Goal: Task Accomplishment & Management: Manage account settings

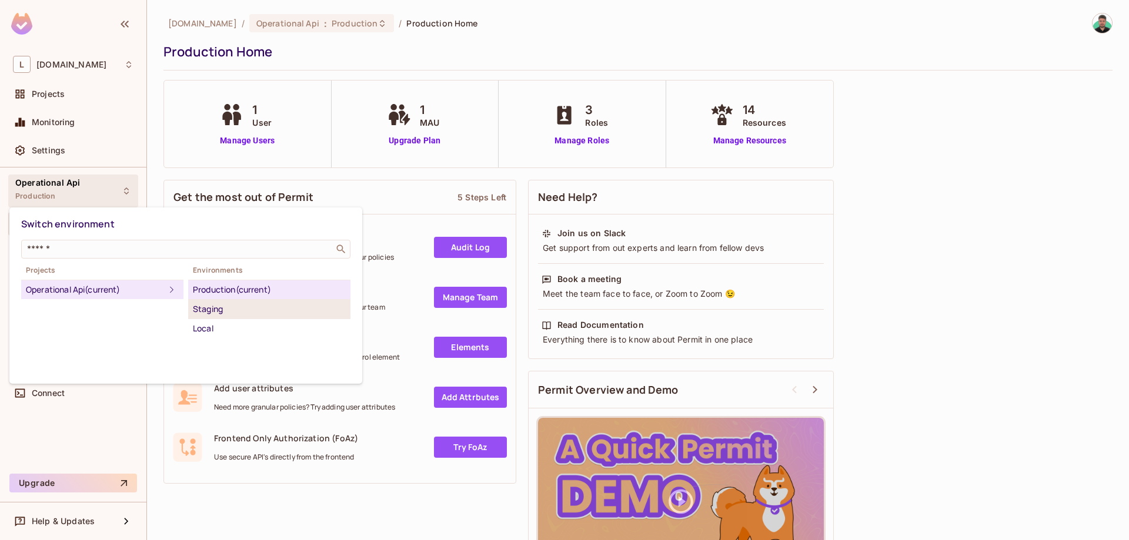
click at [230, 312] on div "Staging" at bounding box center [269, 309] width 153 height 14
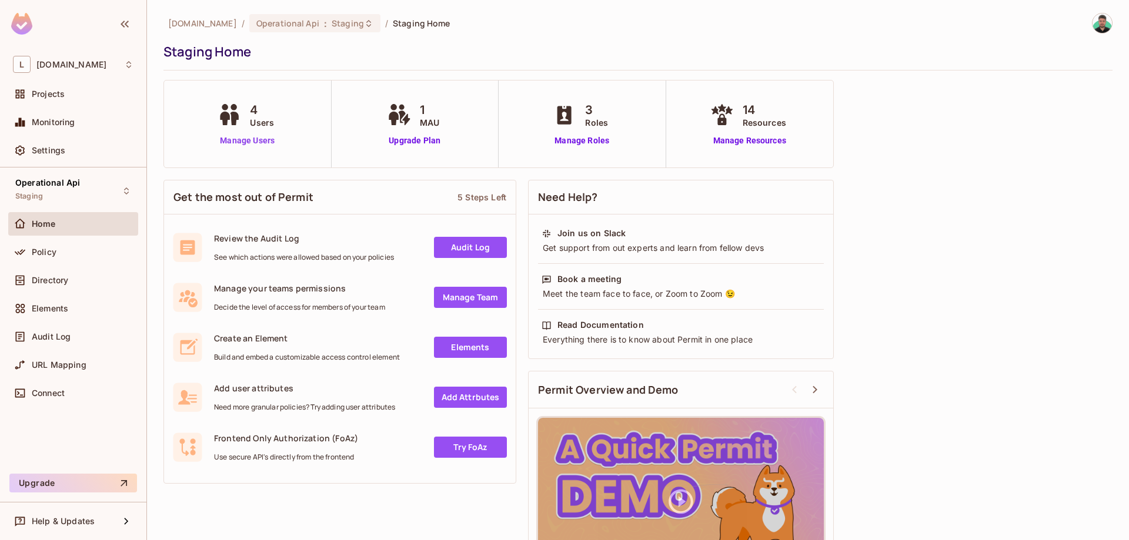
click at [253, 141] on link "Manage Users" at bounding box center [247, 141] width 65 height 12
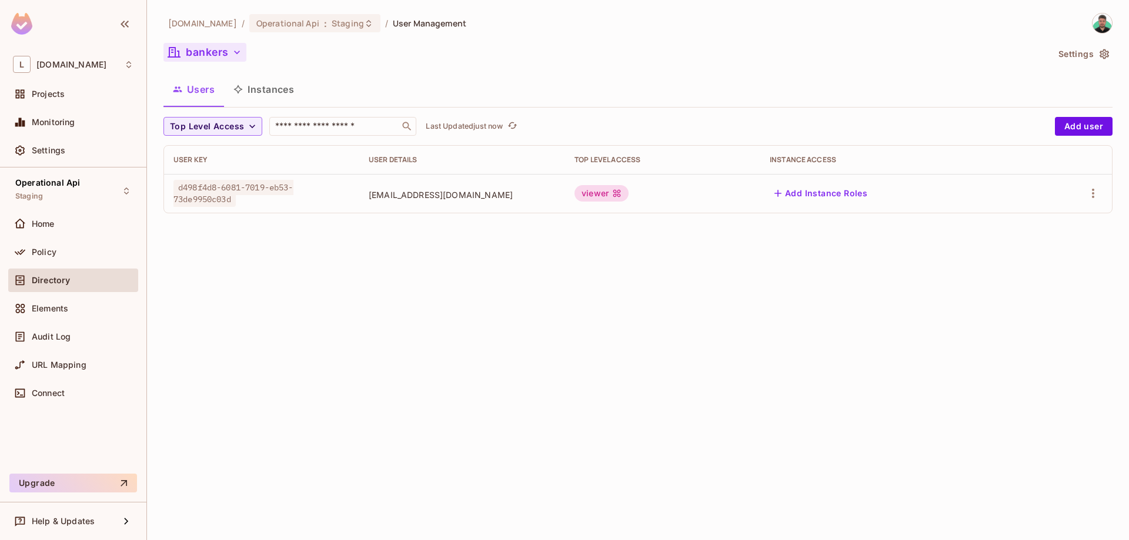
click at [231, 59] on button "bankers" at bounding box center [204, 52] width 83 height 19
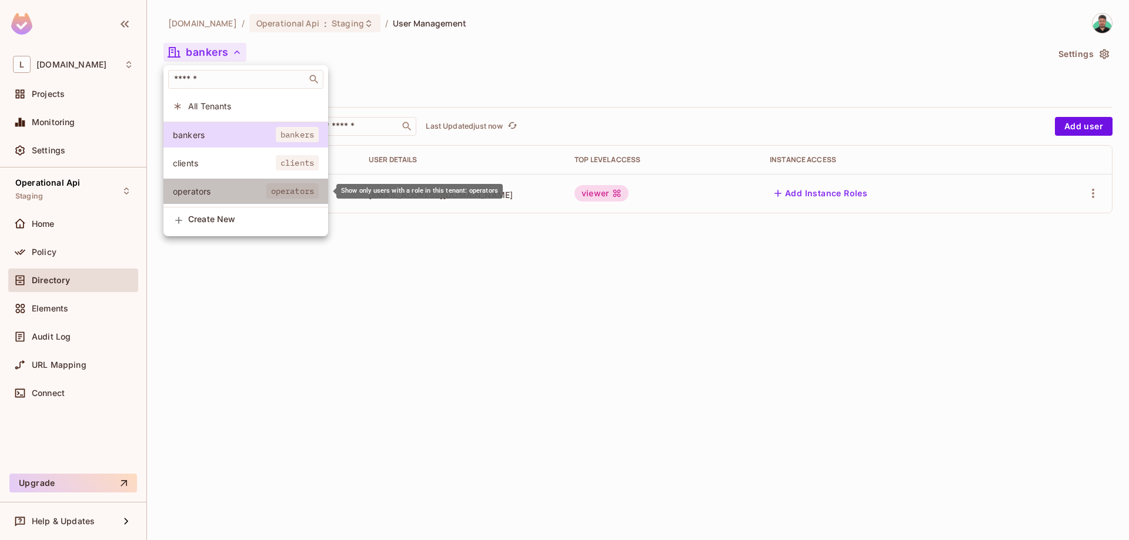
click at [218, 189] on span "operators" at bounding box center [219, 191] width 93 height 11
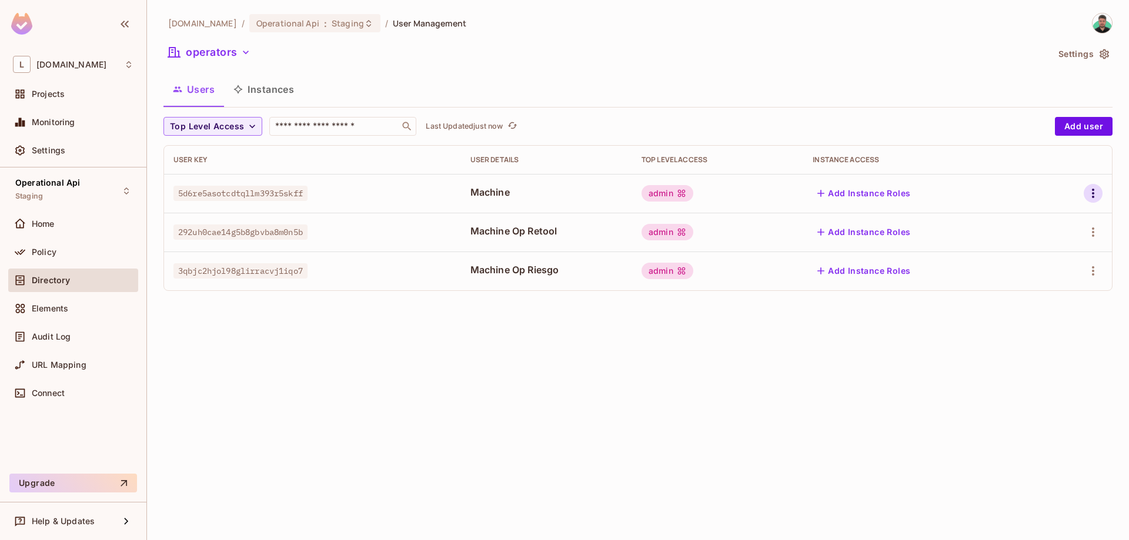
drag, startPoint x: 1104, startPoint y: 198, endPoint x: 1097, endPoint y: 196, distance: 7.3
click at [1099, 196] on td at bounding box center [1075, 193] width 73 height 39
click at [1097, 195] on icon "button" at bounding box center [1093, 193] width 14 height 14
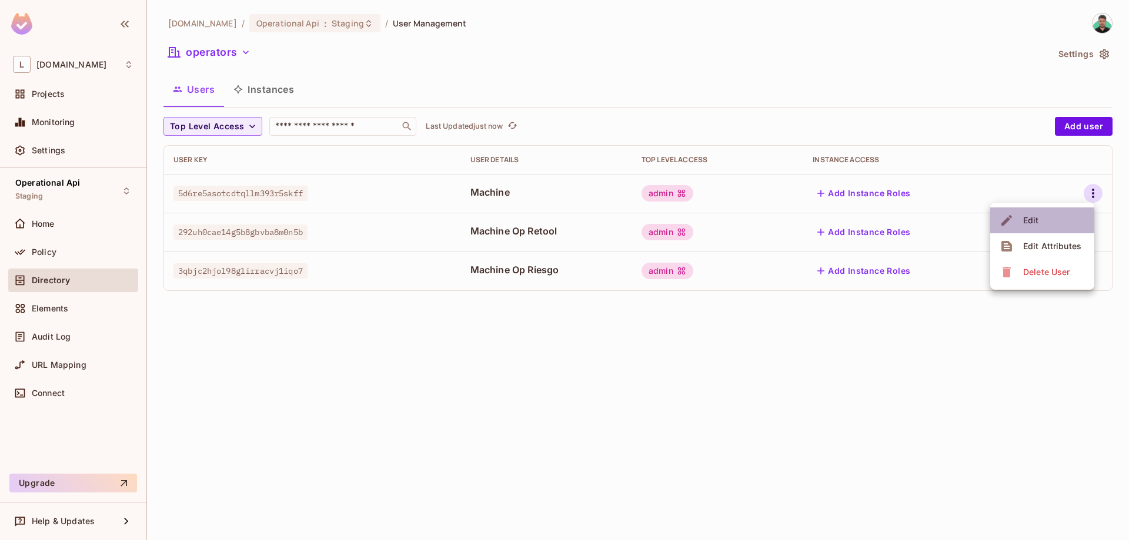
click at [1038, 225] on div "Edit" at bounding box center [1031, 221] width 16 height 12
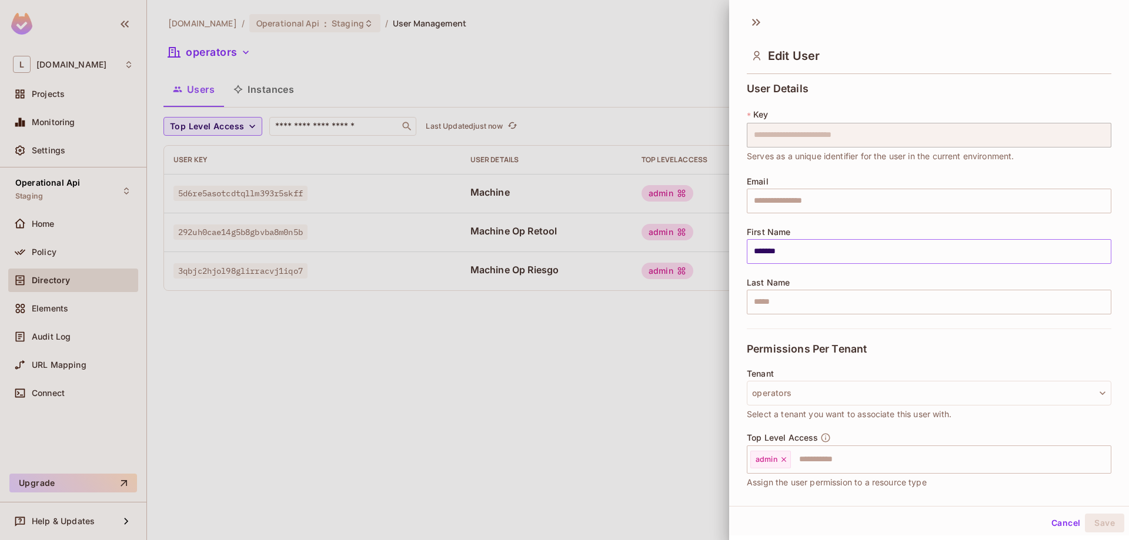
click at [842, 249] on input "*******" at bounding box center [929, 251] width 365 height 25
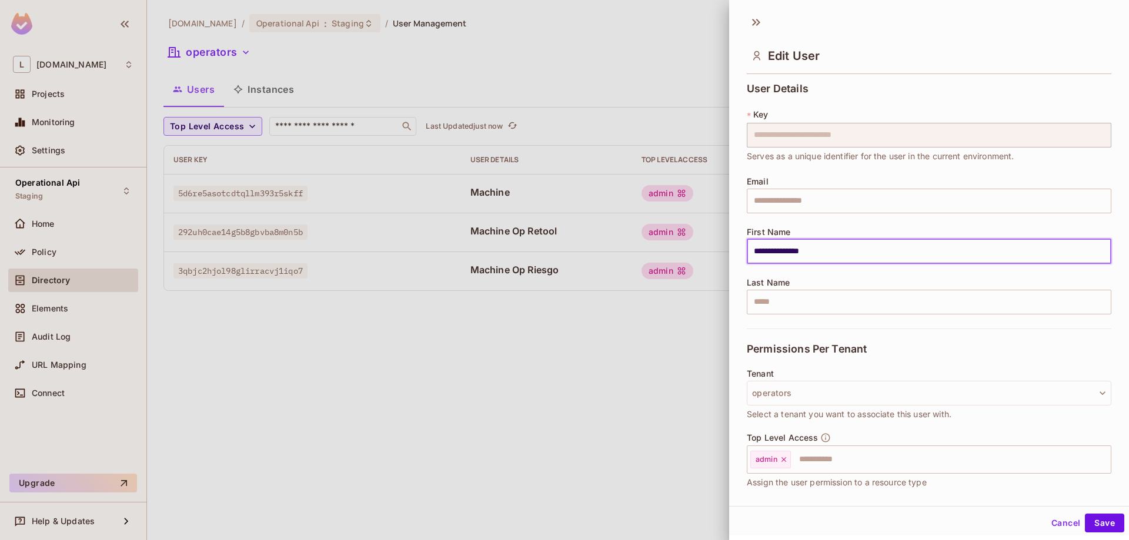
drag, startPoint x: 840, startPoint y: 249, endPoint x: 790, endPoint y: 256, distance: 51.1
click at [790, 256] on input "**********" at bounding box center [929, 251] width 365 height 25
type input "**********"
click at [1104, 523] on button "Save" at bounding box center [1104, 523] width 39 height 19
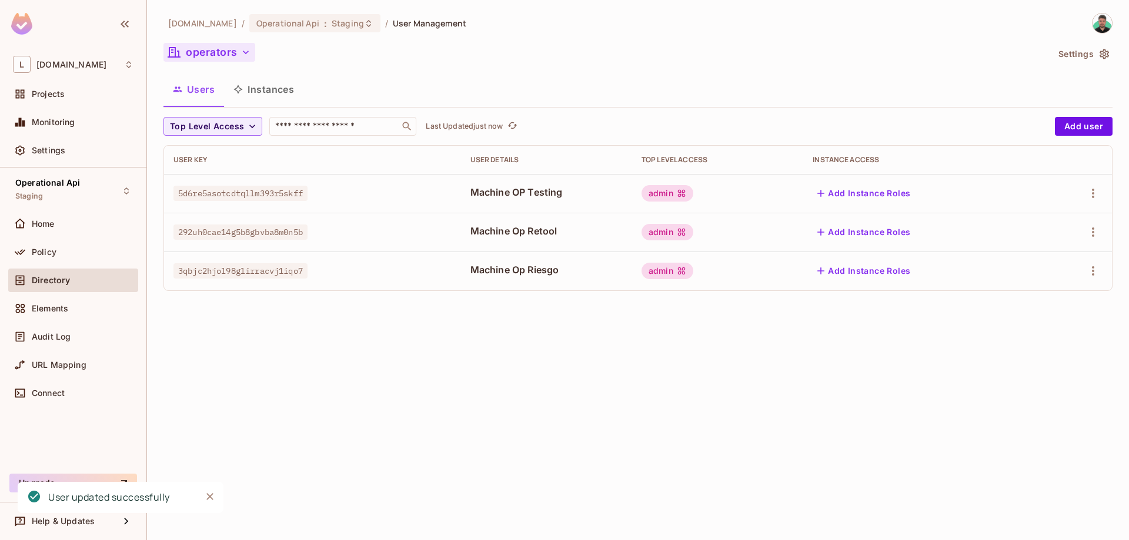
click at [232, 56] on button "operators" at bounding box center [209, 52] width 92 height 19
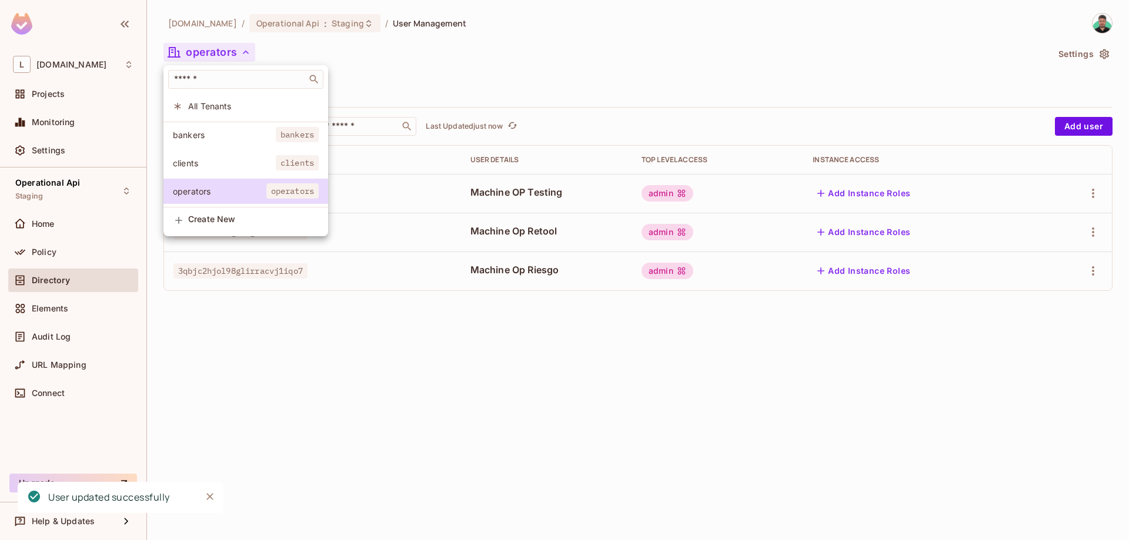
click at [218, 101] on span "All Tenants" at bounding box center [253, 106] width 131 height 11
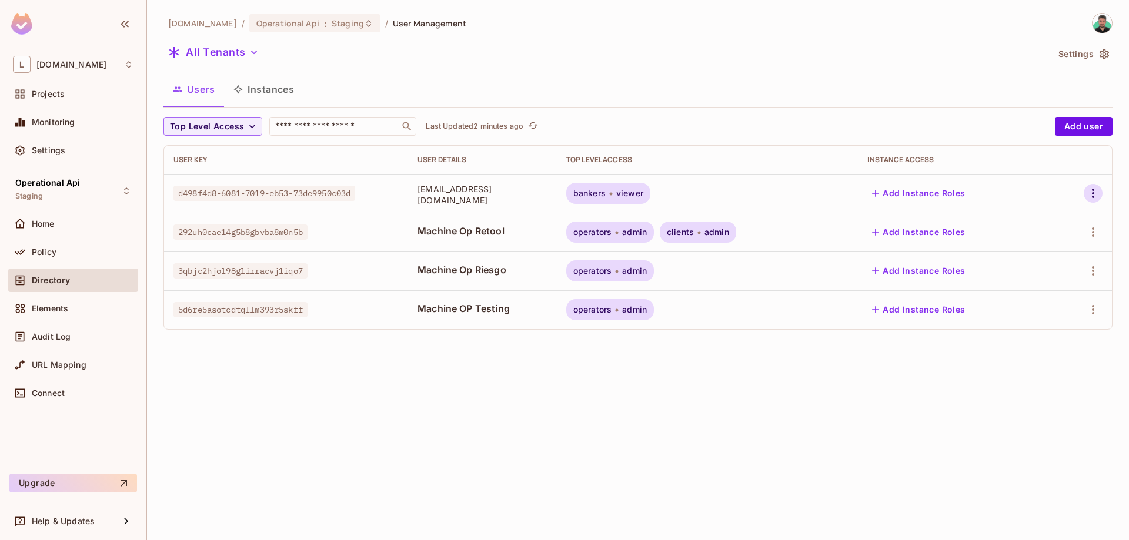
click at [1095, 195] on icon "button" at bounding box center [1093, 193] width 14 height 14
click at [312, 189] on div at bounding box center [564, 270] width 1129 height 540
click at [1092, 233] on icon "button" at bounding box center [1093, 232] width 2 height 9
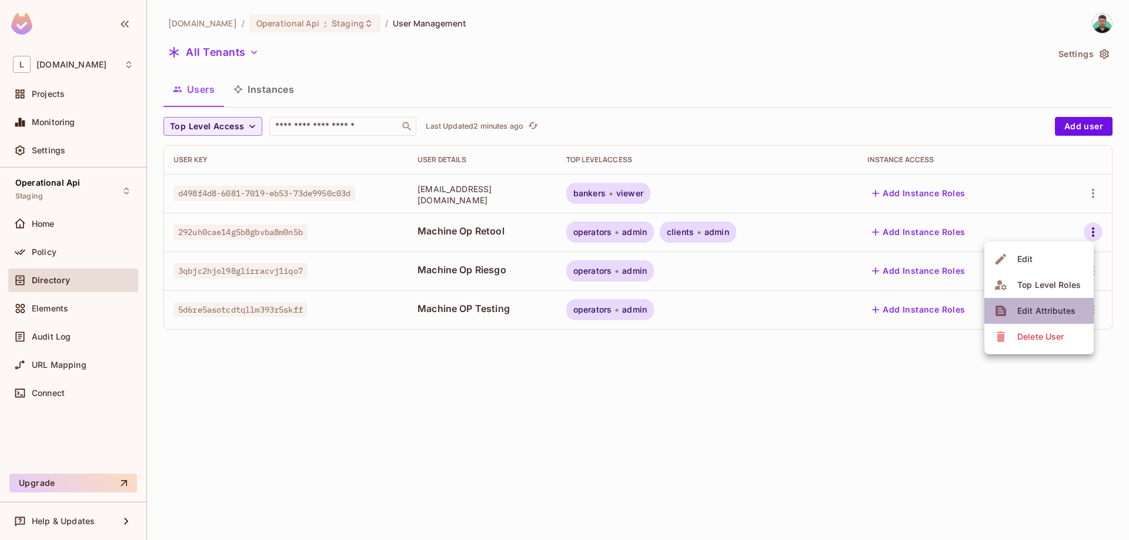
click at [1024, 309] on div "Edit Attributes" at bounding box center [1046, 311] width 58 height 12
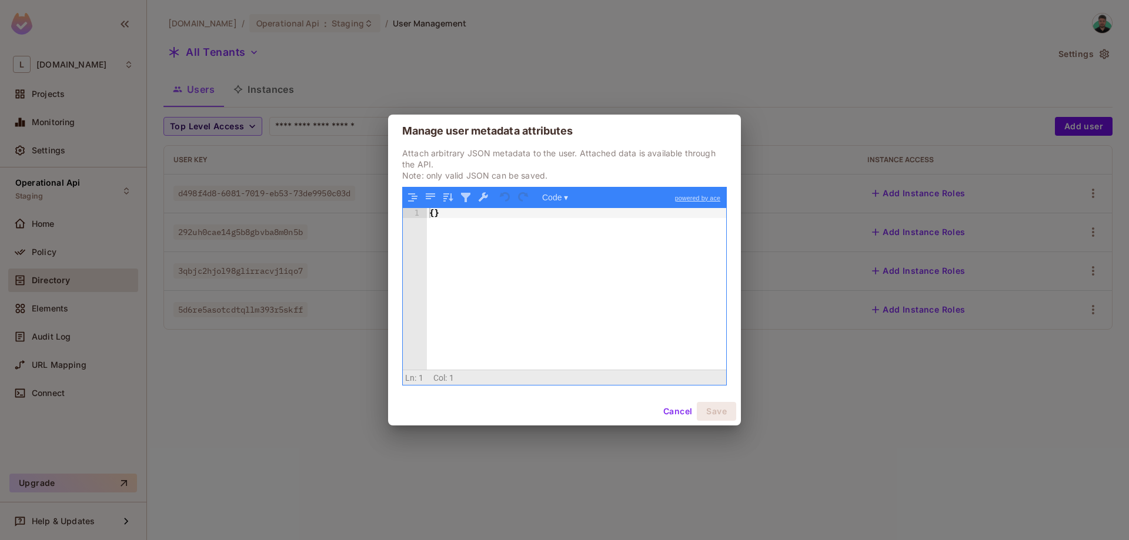
click at [680, 410] on button "Cancel" at bounding box center [678, 411] width 38 height 19
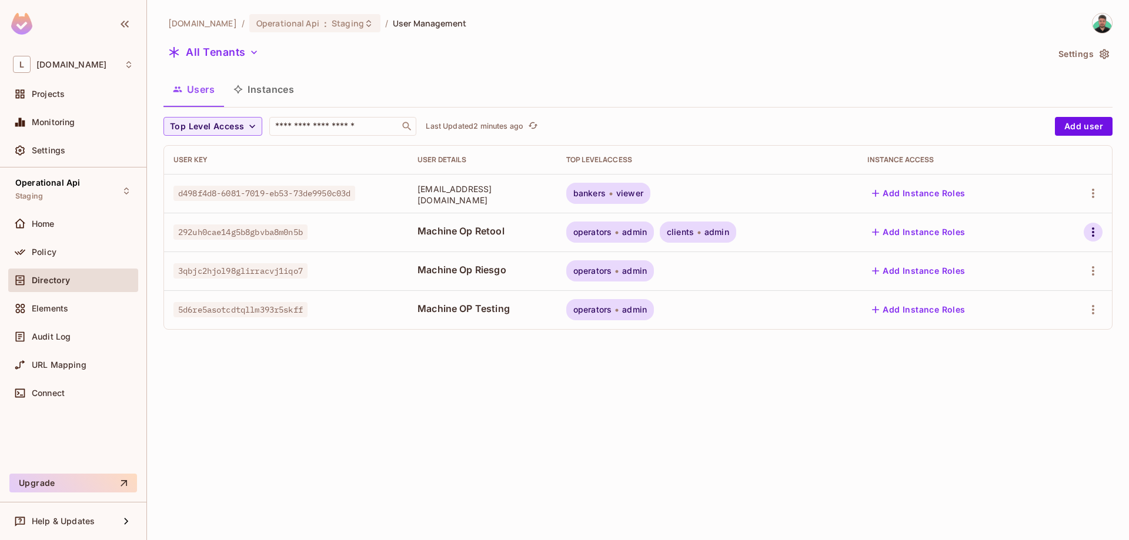
click at [1091, 230] on icon "button" at bounding box center [1093, 232] width 14 height 14
click at [1048, 262] on li "Edit" at bounding box center [1038, 259] width 109 height 26
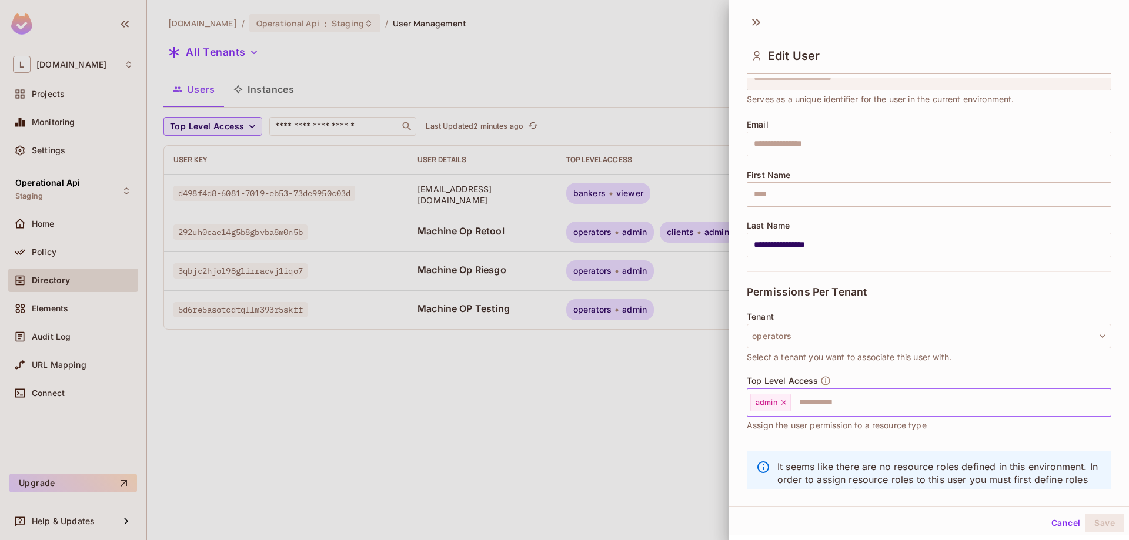
scroll to position [95, 0]
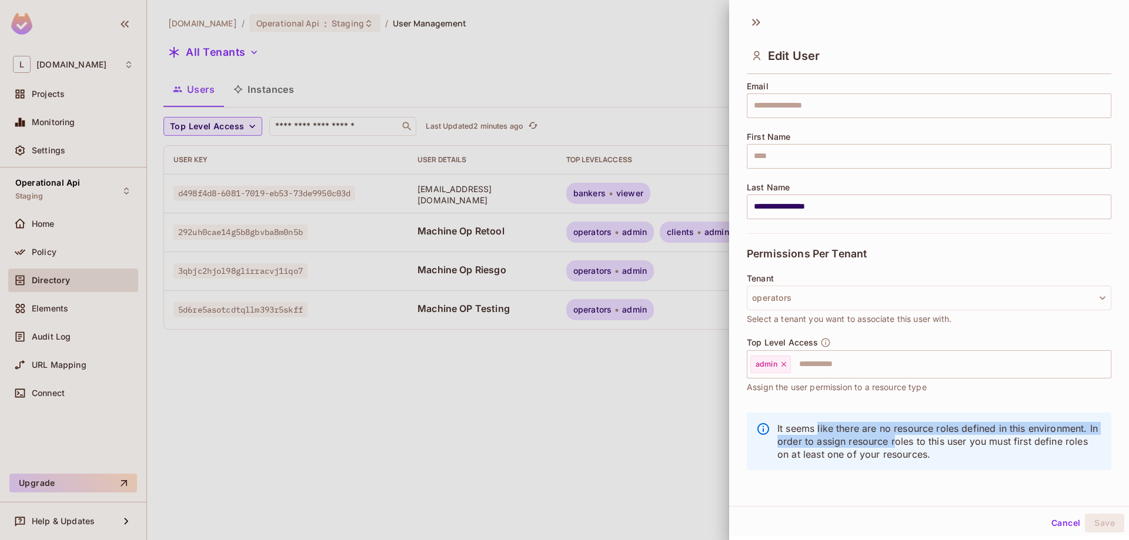
drag, startPoint x: 818, startPoint y: 427, endPoint x: 914, endPoint y: 454, distance: 99.0
click at [908, 452] on p "It seems like there are no resource roles defined in this environment. In order…" at bounding box center [939, 441] width 325 height 39
drag, startPoint x: 1058, startPoint y: 527, endPoint x: 960, endPoint y: 482, distance: 107.9
click at [1054, 525] on button "Cancel" at bounding box center [1066, 523] width 38 height 19
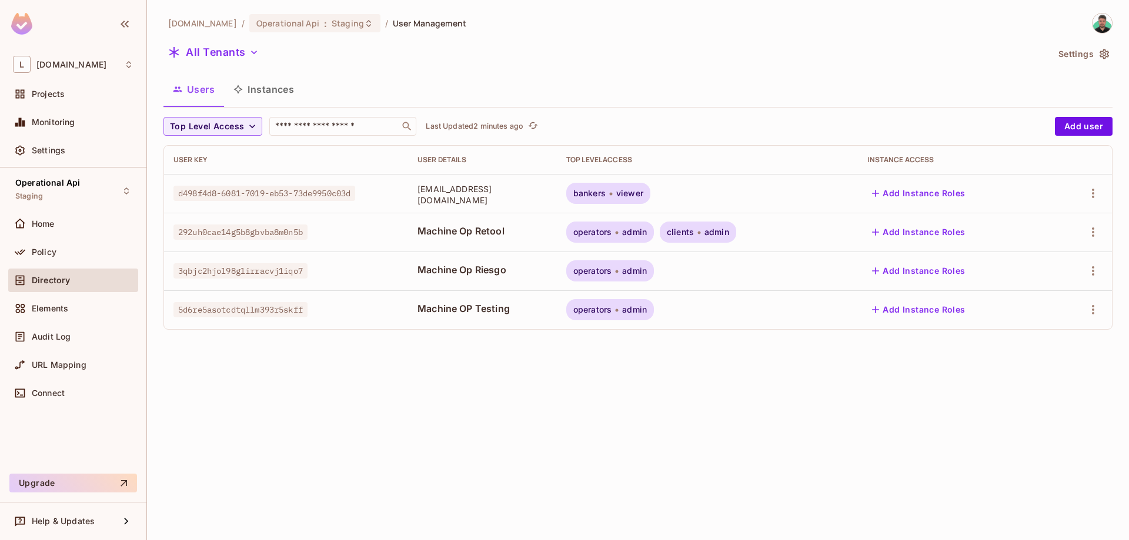
click at [56, 282] on span "Directory" at bounding box center [51, 280] width 38 height 9
click at [85, 248] on div "Policy" at bounding box center [73, 252] width 121 height 14
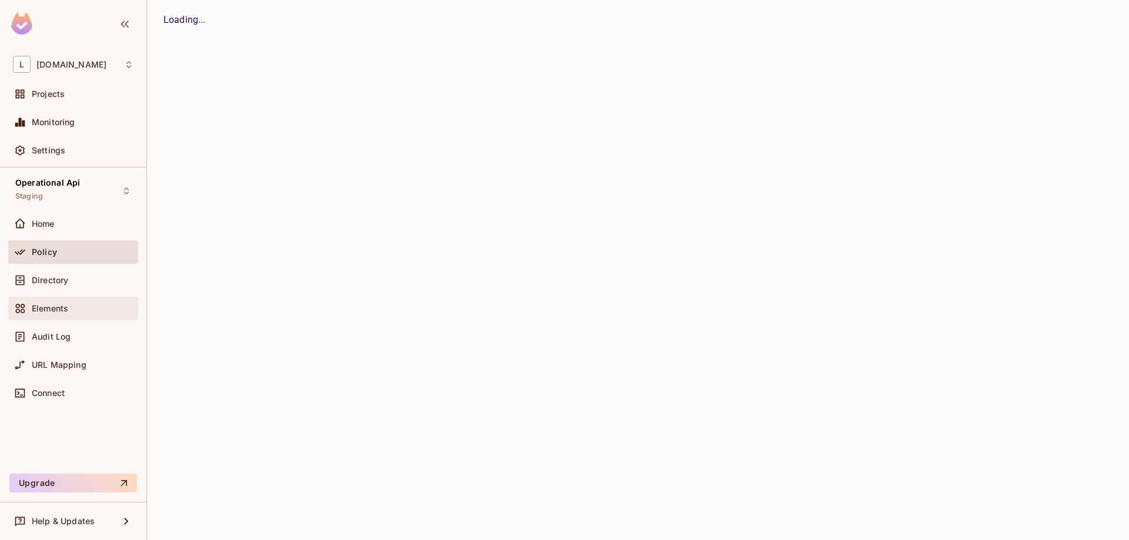
click at [78, 316] on div "Elements" at bounding box center [73, 309] width 130 height 24
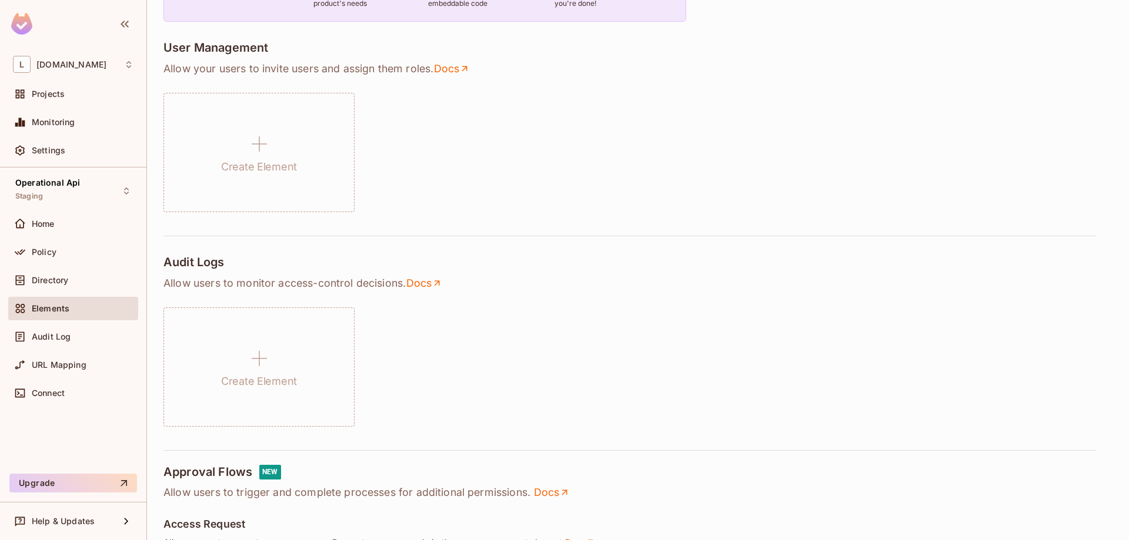
scroll to position [201, 0]
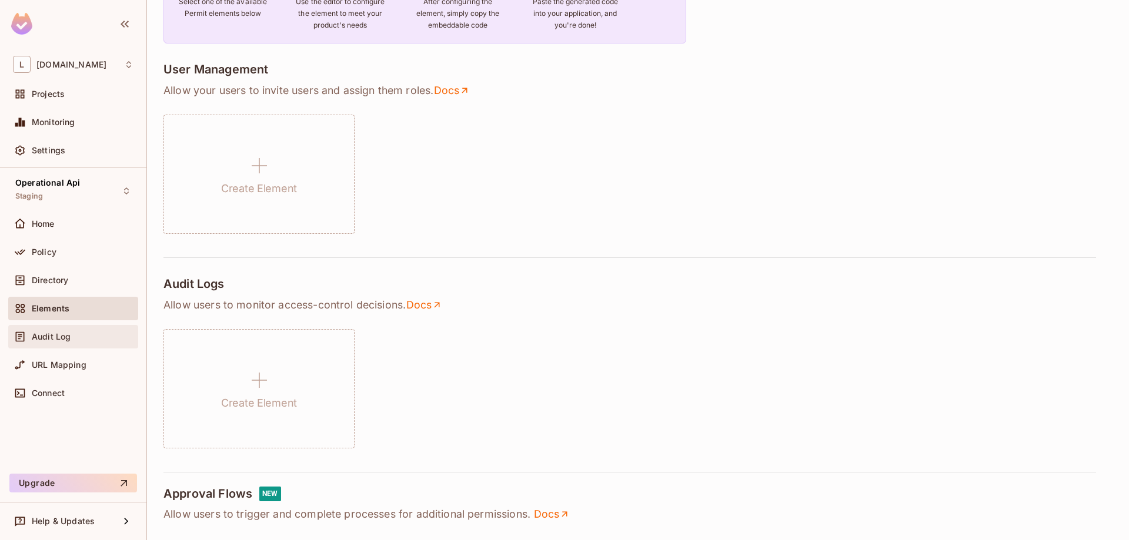
click at [93, 339] on div "Audit Log" at bounding box center [83, 336] width 102 height 9
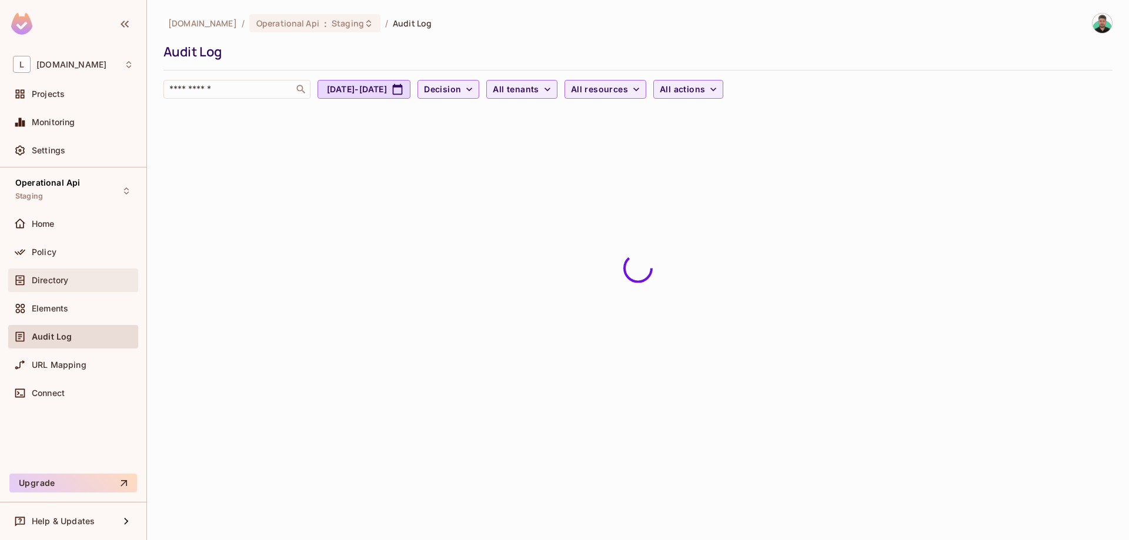
click at [63, 282] on span "Directory" at bounding box center [50, 280] width 36 height 9
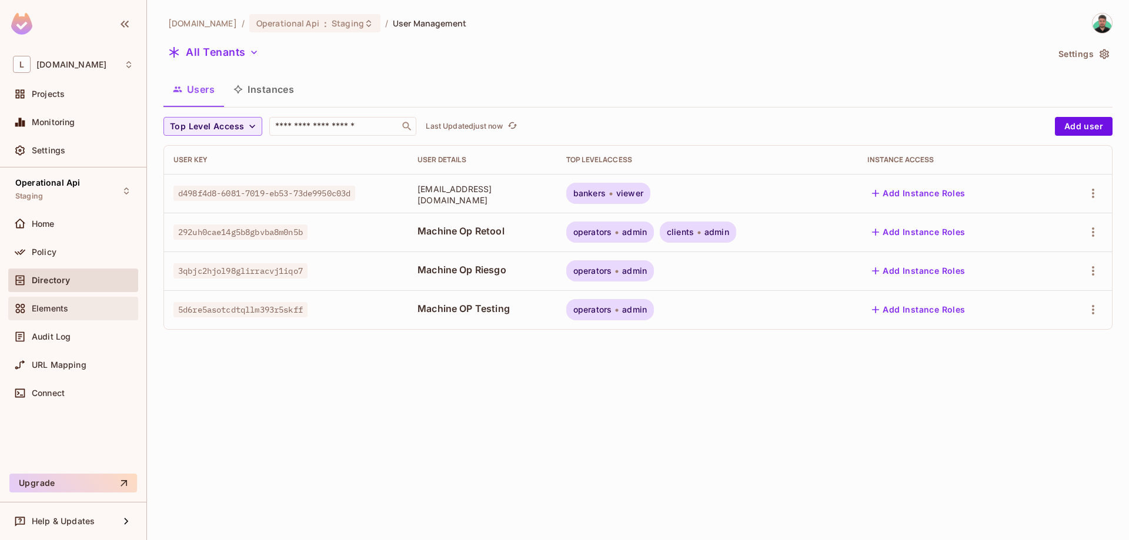
click at [70, 306] on div "Elements" at bounding box center [83, 308] width 102 height 9
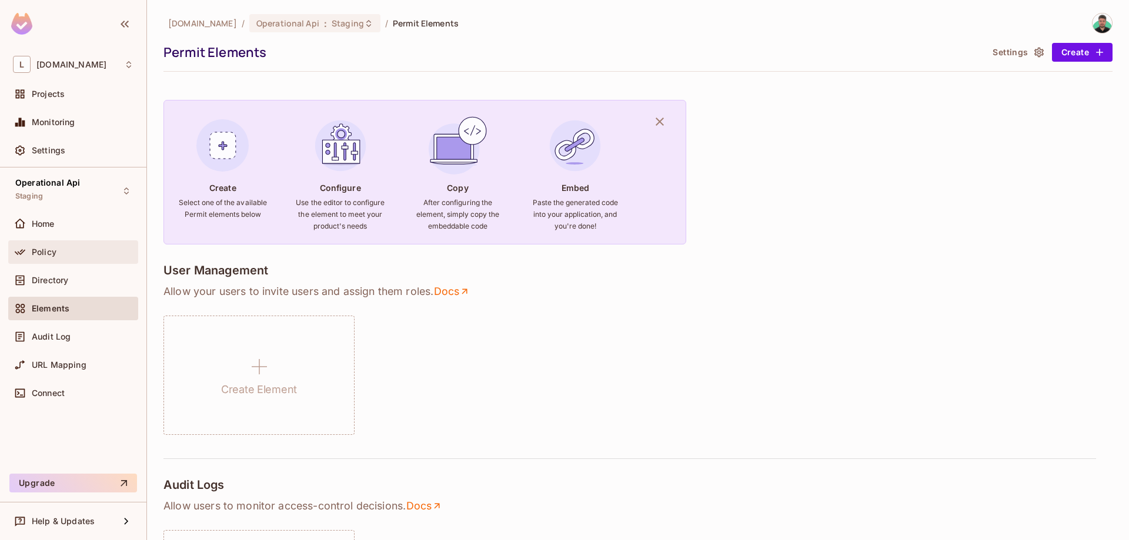
click at [63, 259] on div "Policy" at bounding box center [73, 252] width 121 height 14
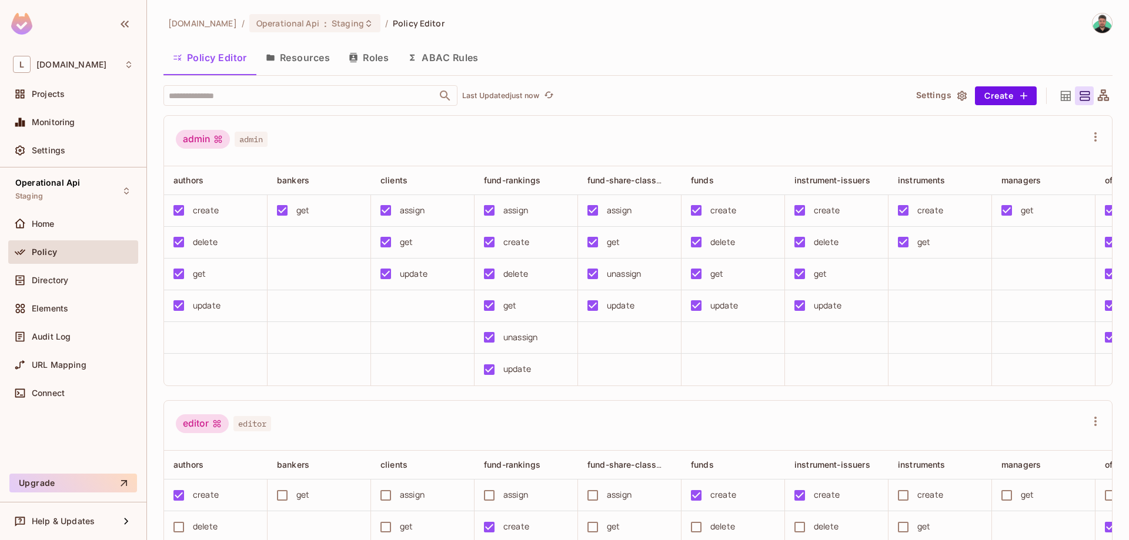
click at [305, 55] on button "Resources" at bounding box center [297, 57] width 83 height 29
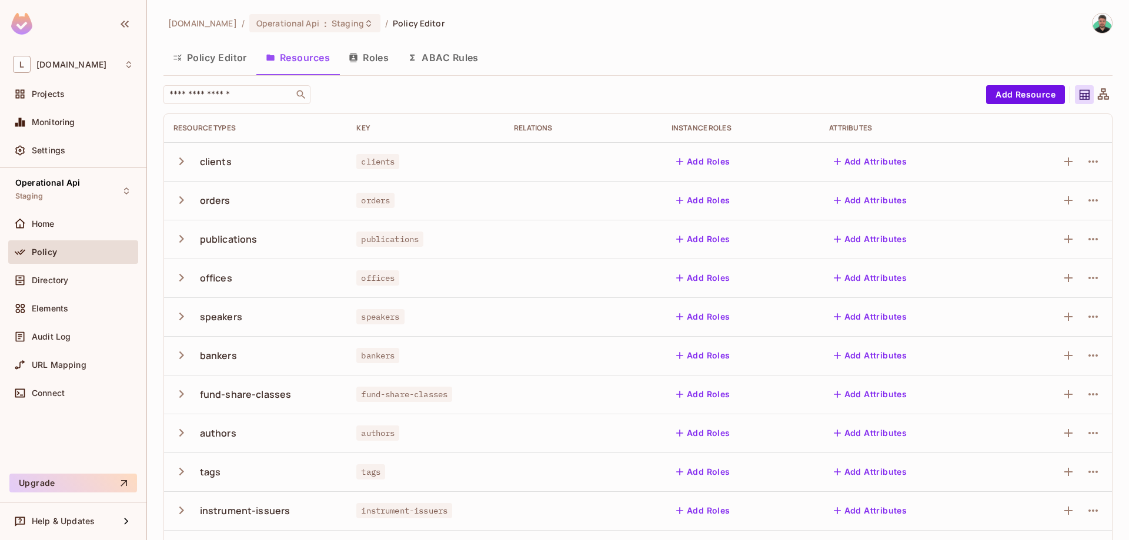
click at [410, 66] on button "ABAC Rules" at bounding box center [443, 57] width 90 height 29
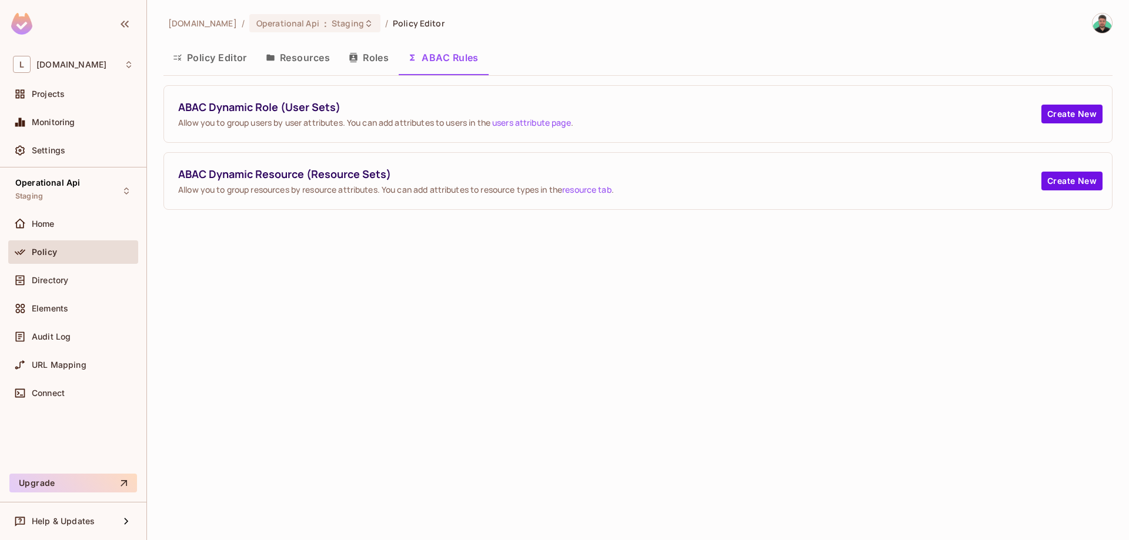
click at [371, 64] on button "Roles" at bounding box center [368, 57] width 59 height 29
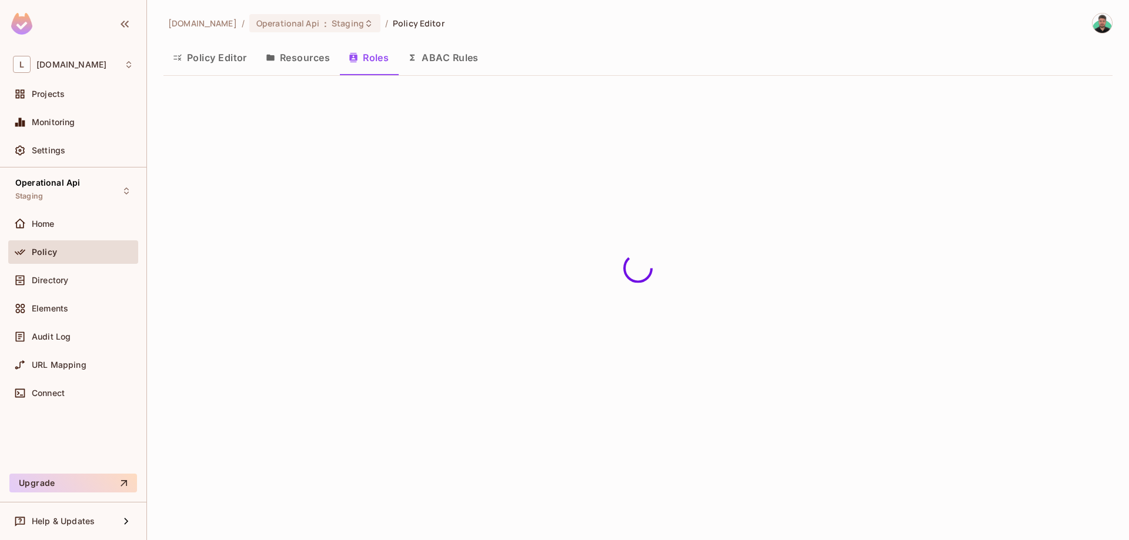
click at [289, 66] on button "Resources" at bounding box center [297, 57] width 83 height 29
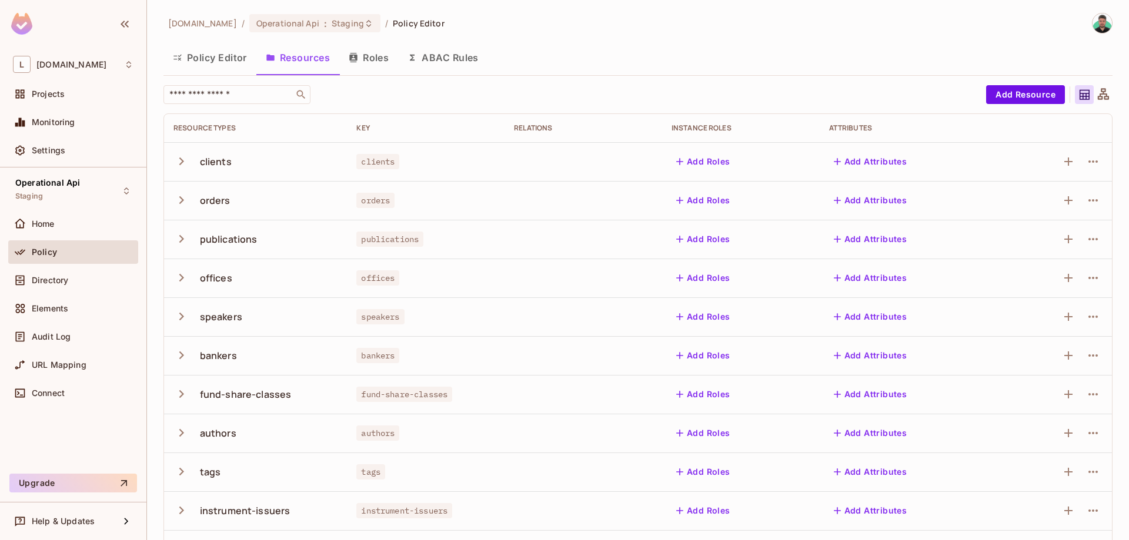
click at [363, 58] on button "Roles" at bounding box center [368, 57] width 59 height 29
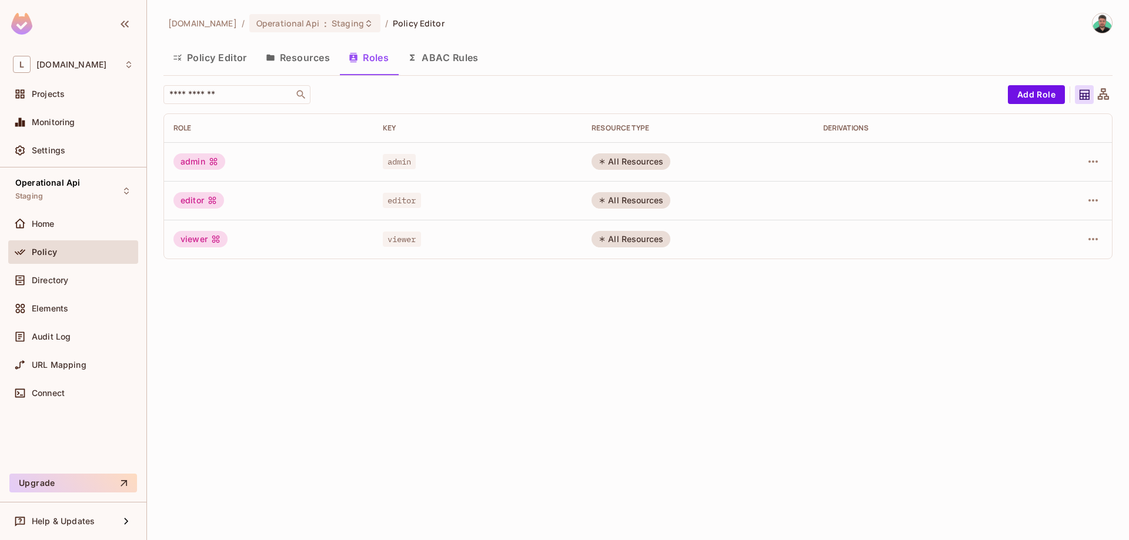
drag, startPoint x: 286, startPoint y: 66, endPoint x: 279, endPoint y: 66, distance: 7.6
click at [286, 66] on button "Resources" at bounding box center [297, 57] width 83 height 29
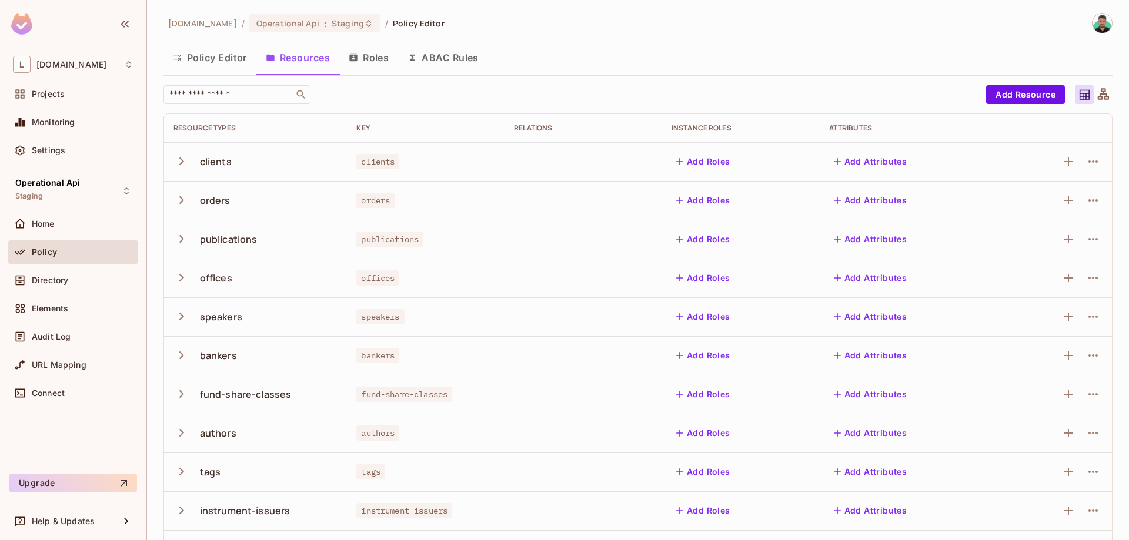
click at [182, 166] on icon "button" at bounding box center [181, 161] width 16 height 16
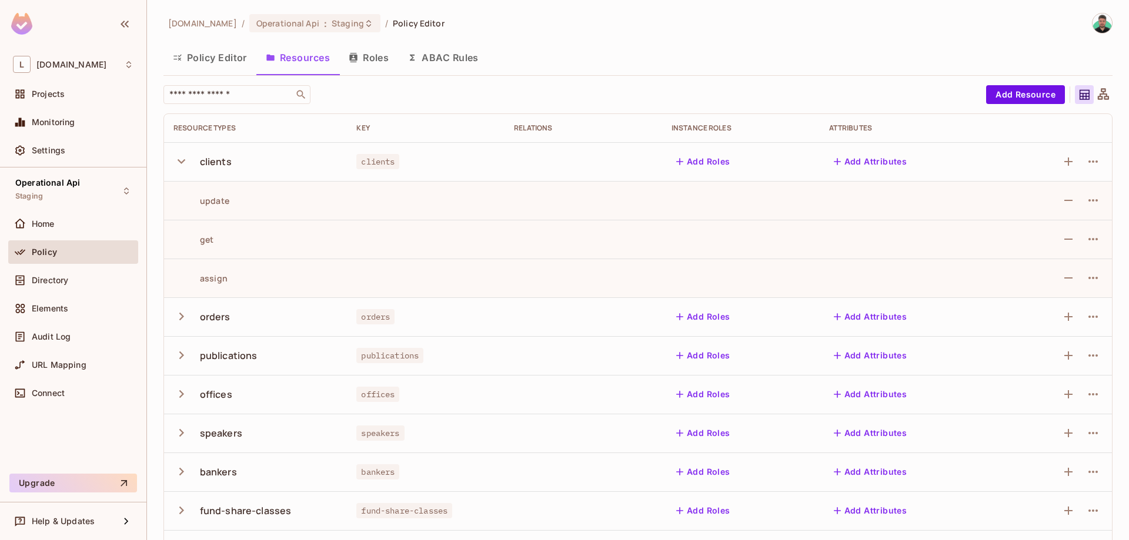
click at [1103, 99] on icon at bounding box center [1103, 95] width 15 height 15
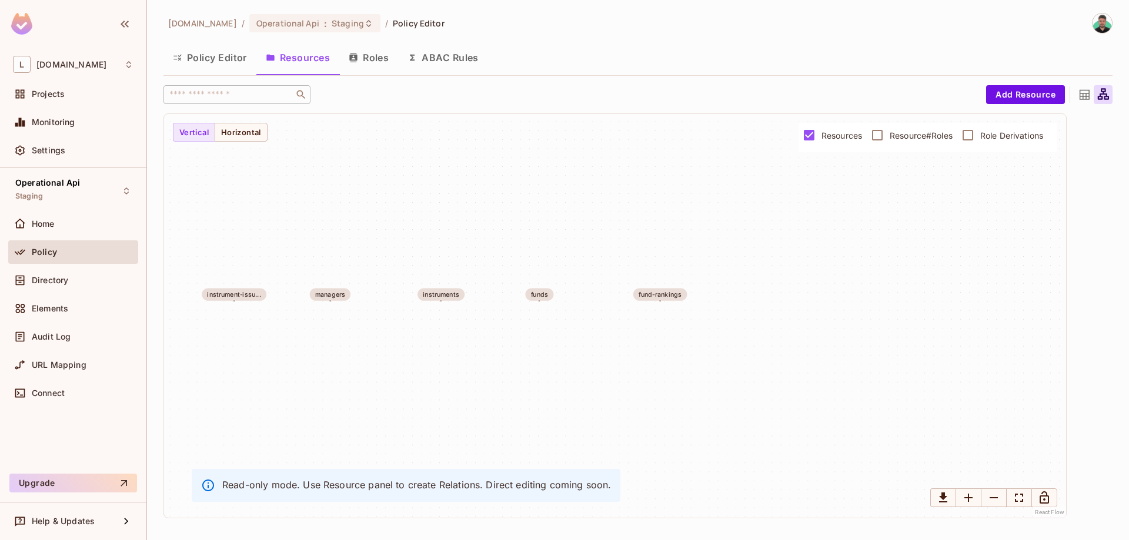
drag, startPoint x: 841, startPoint y: 376, endPoint x: 196, endPoint y: 356, distance: 644.7
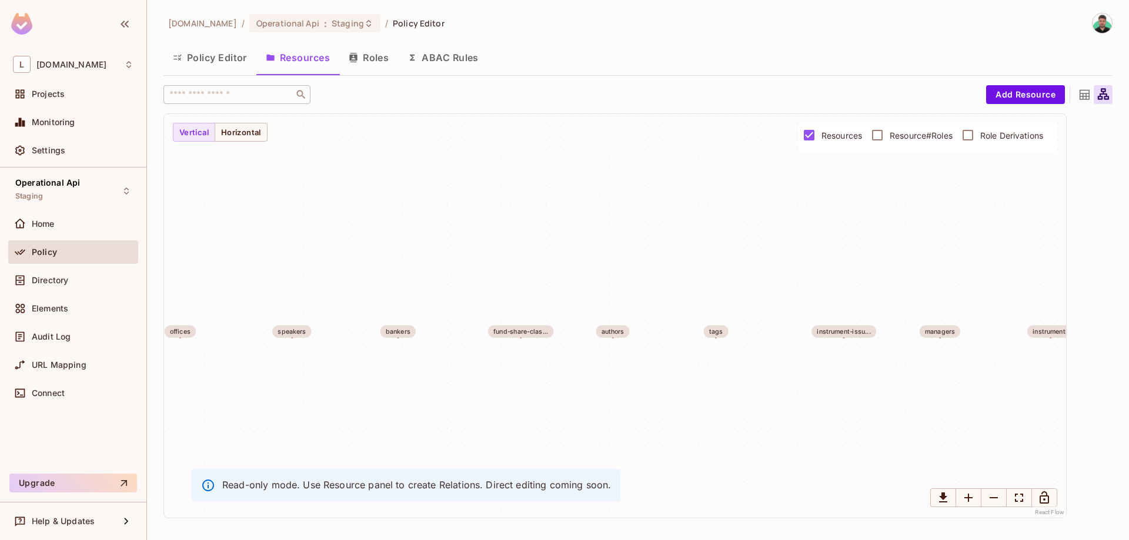
drag, startPoint x: 307, startPoint y: 356, endPoint x: 1013, endPoint y: 378, distance: 706.5
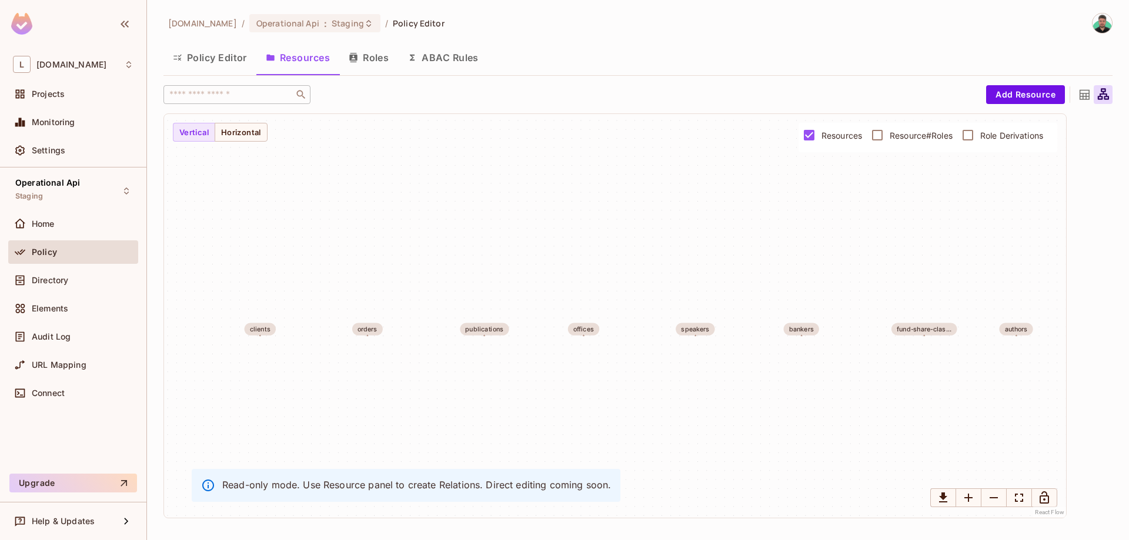
drag, startPoint x: 642, startPoint y: 289, endPoint x: 733, endPoint y: 271, distance: 92.9
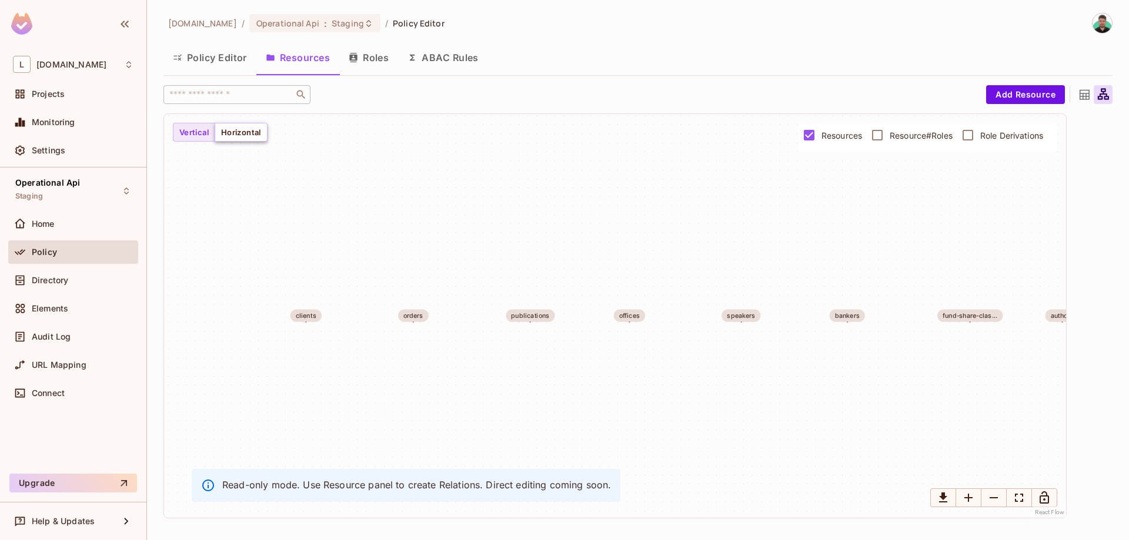
click at [248, 133] on button "Horizontal" at bounding box center [241, 132] width 53 height 19
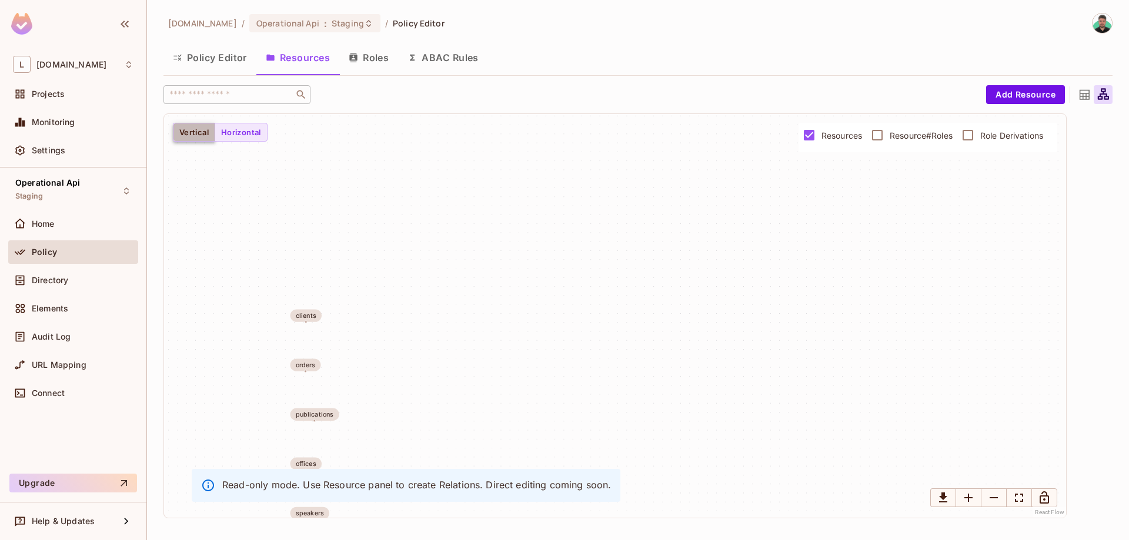
click at [201, 140] on button "Vertical" at bounding box center [194, 132] width 42 height 19
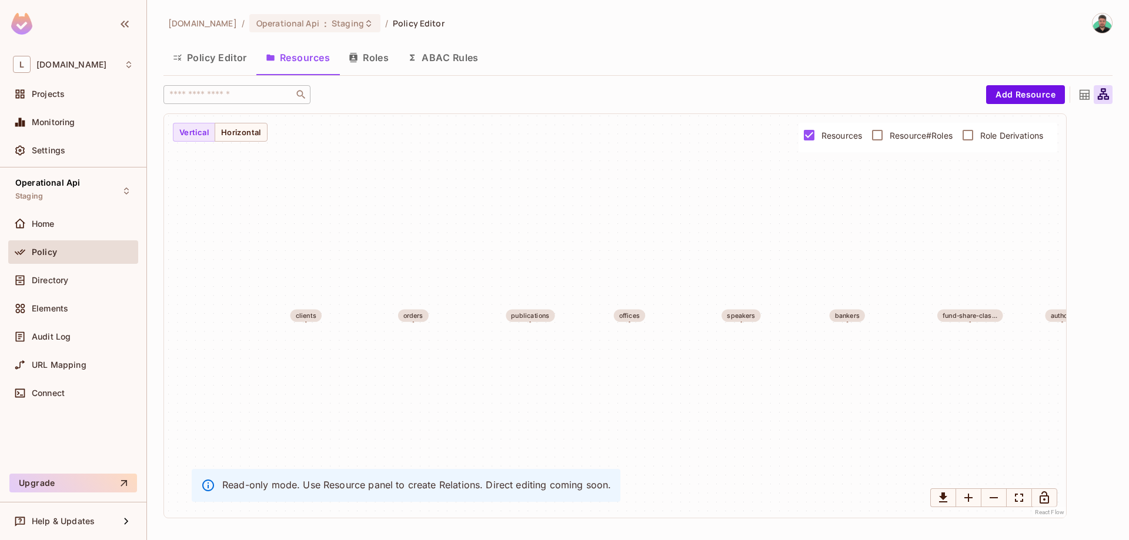
click at [210, 69] on button "Policy Editor" at bounding box center [209, 57] width 93 height 29
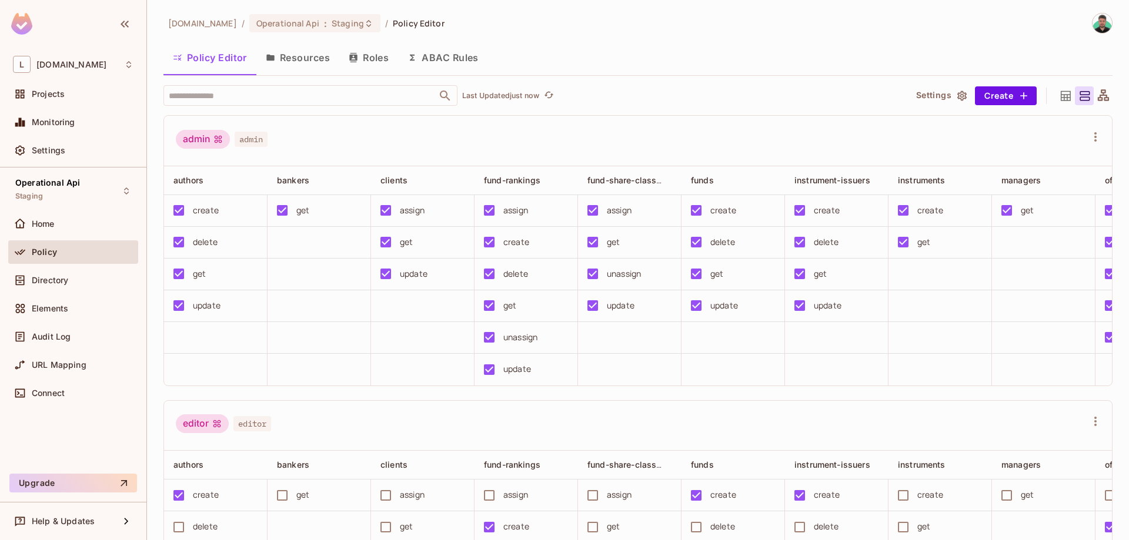
click at [69, 268] on div "Policy" at bounding box center [73, 254] width 130 height 28
click at [65, 285] on span "Directory" at bounding box center [50, 280] width 36 height 9
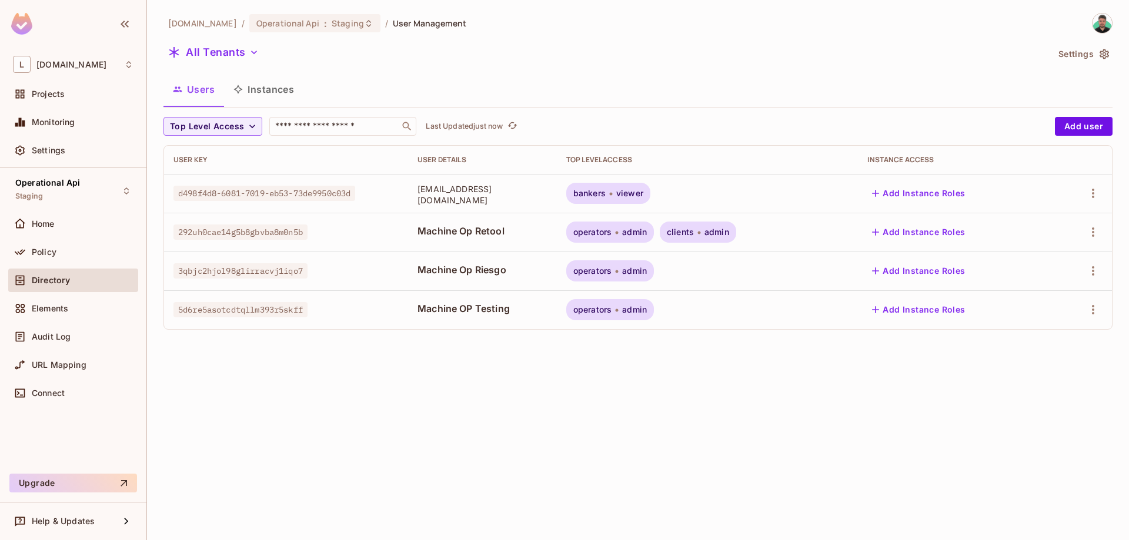
click at [248, 85] on button "Instances" at bounding box center [263, 89] width 79 height 29
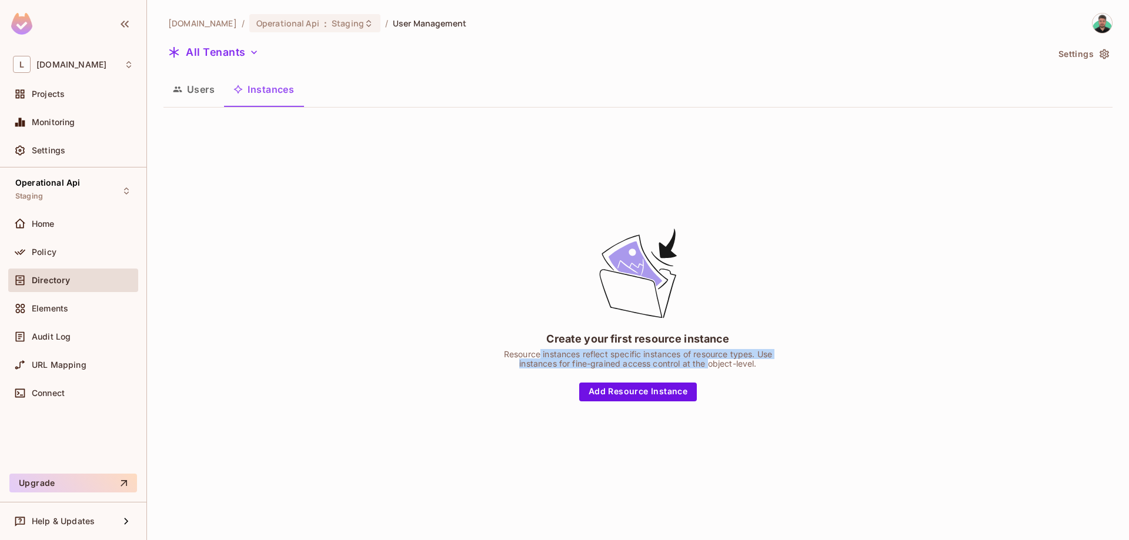
drag, startPoint x: 537, startPoint y: 356, endPoint x: 685, endPoint y: 366, distance: 148.5
click at [690, 366] on div "Resource instances reflect specific instances of resource types. Use instances …" at bounding box center [638, 359] width 294 height 19
click at [623, 391] on button "Add Resource Instance" at bounding box center [638, 392] width 118 height 19
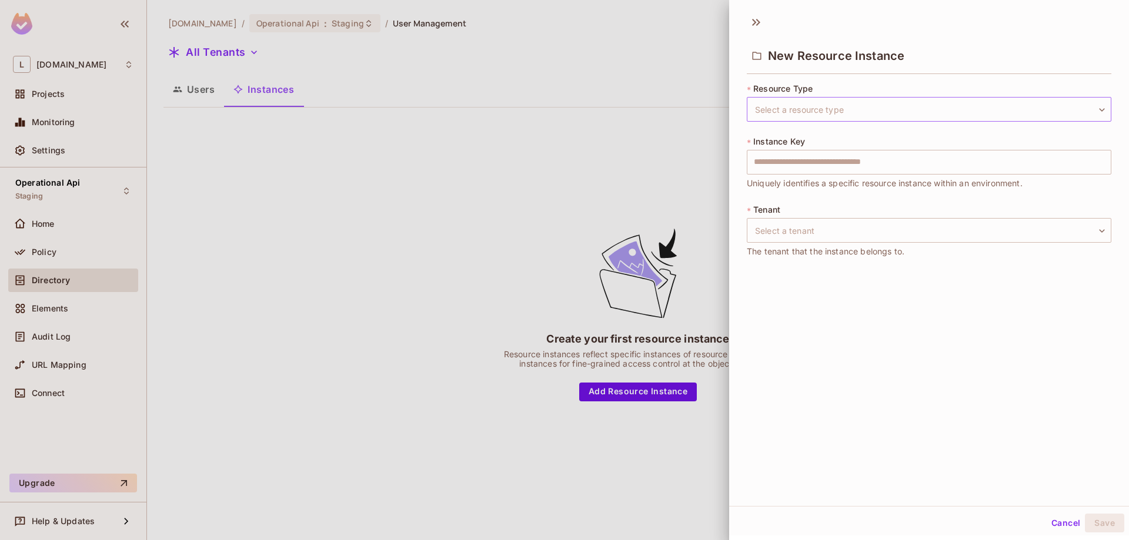
click at [824, 101] on body "L [DOMAIN_NAME] Projects Monitoring Settings Operational Api Staging Home Polic…" at bounding box center [564, 270] width 1129 height 540
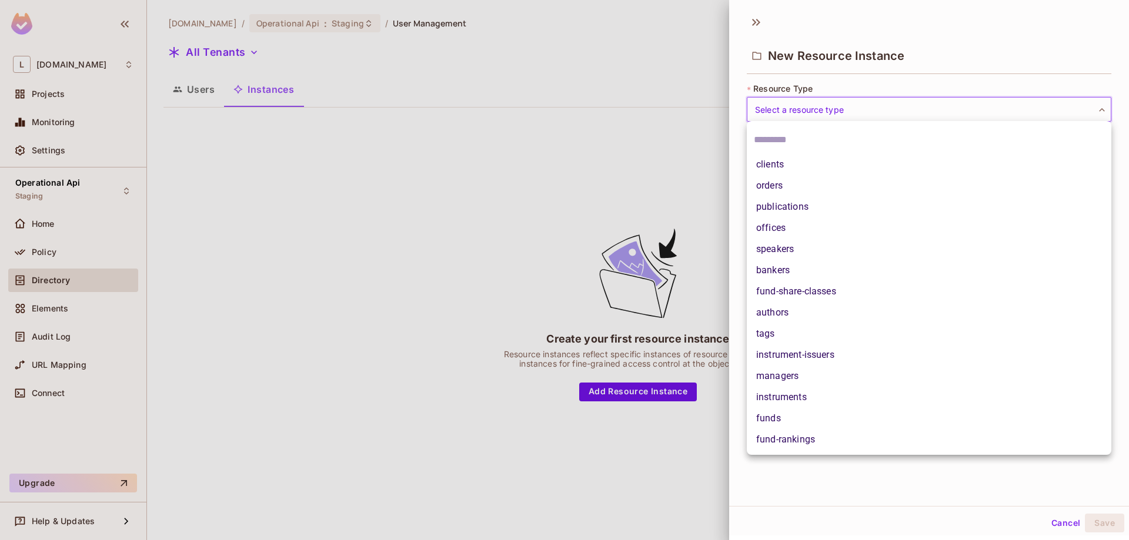
click at [624, 162] on div at bounding box center [564, 270] width 1129 height 540
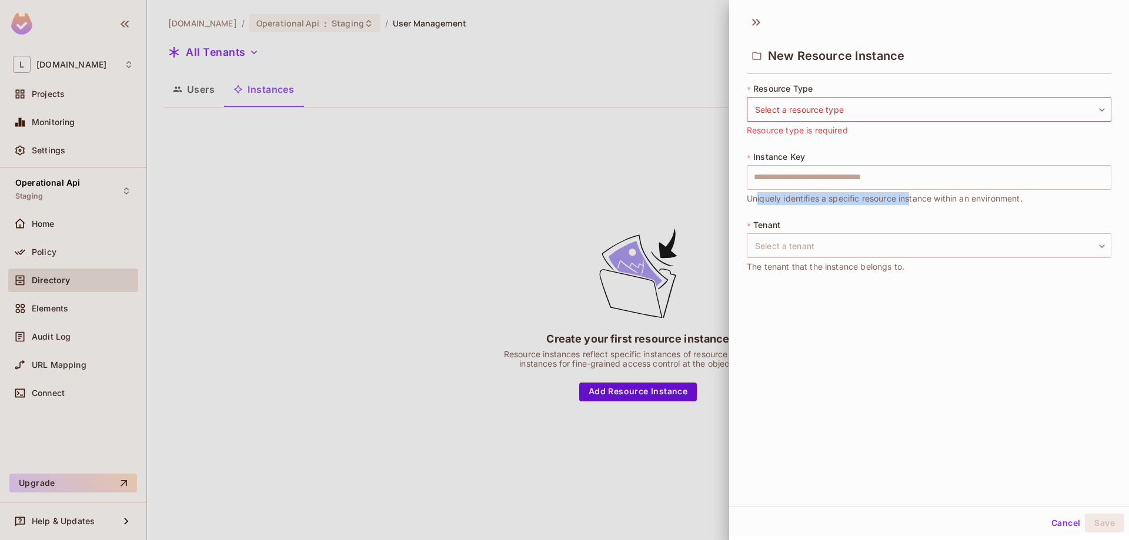
drag, startPoint x: 756, startPoint y: 182, endPoint x: 923, endPoint y: 195, distance: 168.1
click at [923, 195] on span "Uniquely identifies a specific resource instance within an environment." at bounding box center [885, 198] width 276 height 13
click at [934, 198] on span "Uniquely identifies a specific resource instance within an environment." at bounding box center [885, 198] width 276 height 13
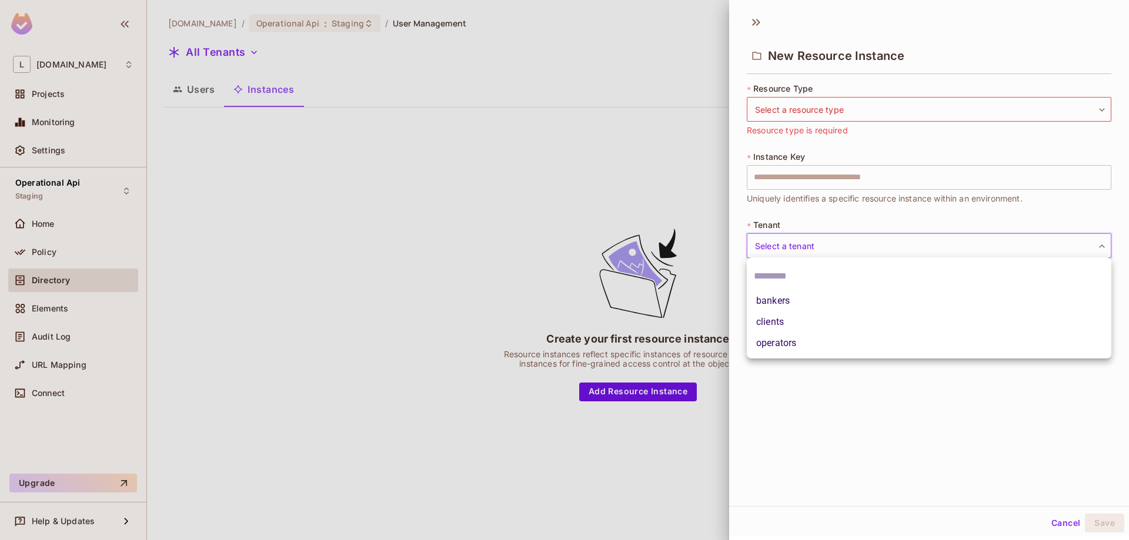
click at [815, 243] on body "L [DOMAIN_NAME] Projects Monitoring Settings Operational Api Staging Home Polic…" at bounding box center [564, 270] width 1129 height 540
click at [787, 216] on div at bounding box center [564, 270] width 1129 height 540
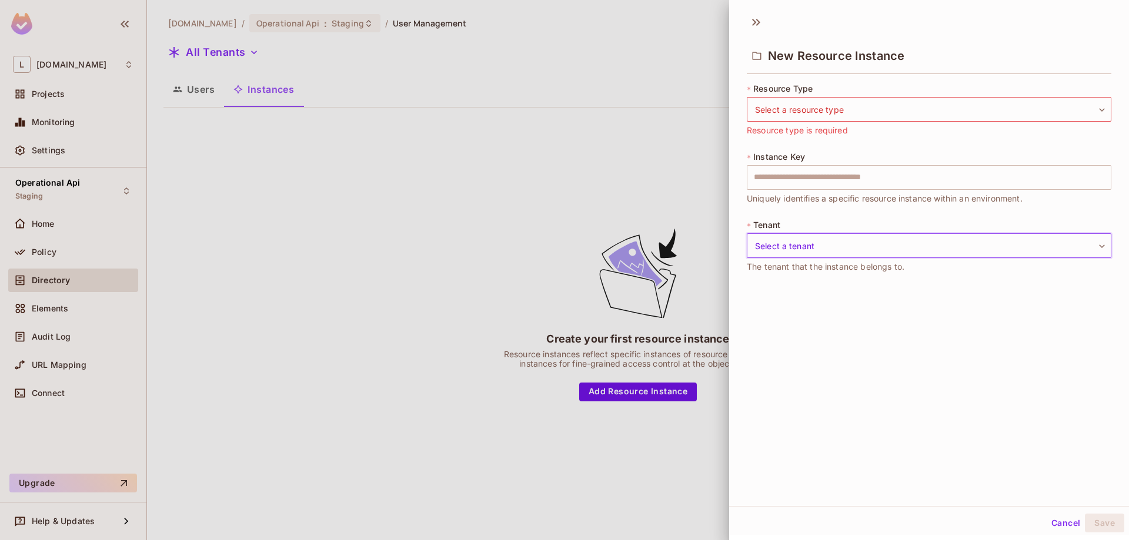
click at [1065, 529] on button "Cancel" at bounding box center [1066, 523] width 38 height 19
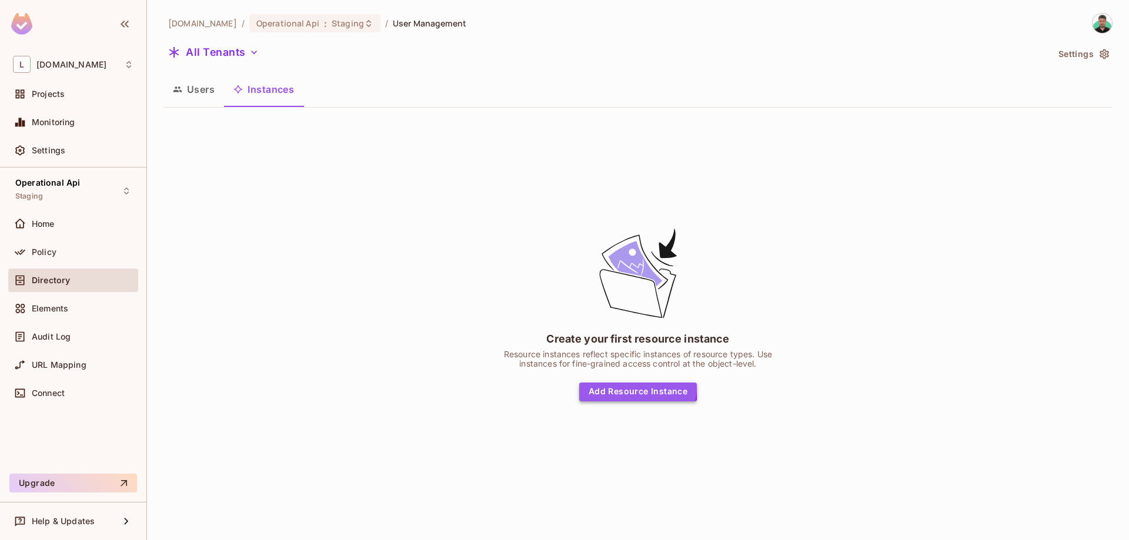
click at [637, 388] on button "Add Resource Instance" at bounding box center [638, 392] width 118 height 19
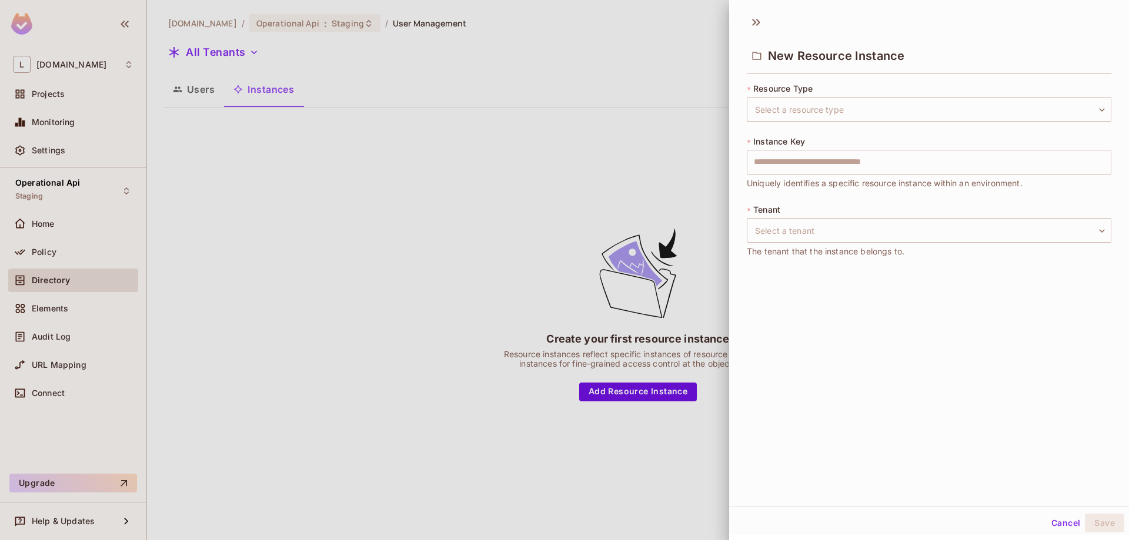
click at [522, 187] on div at bounding box center [564, 270] width 1129 height 540
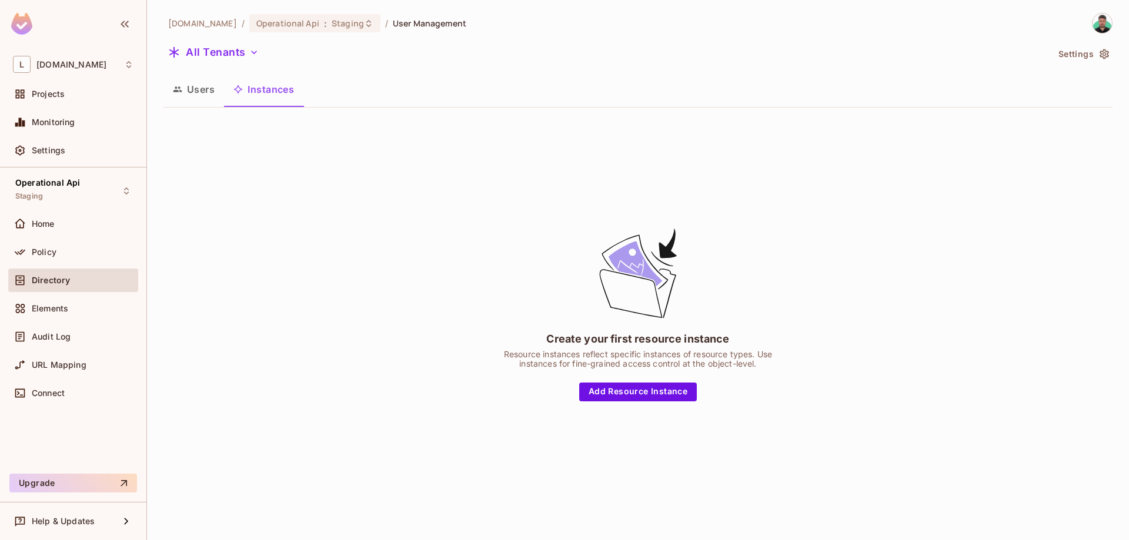
click at [189, 92] on button "Users" at bounding box center [193, 89] width 61 height 29
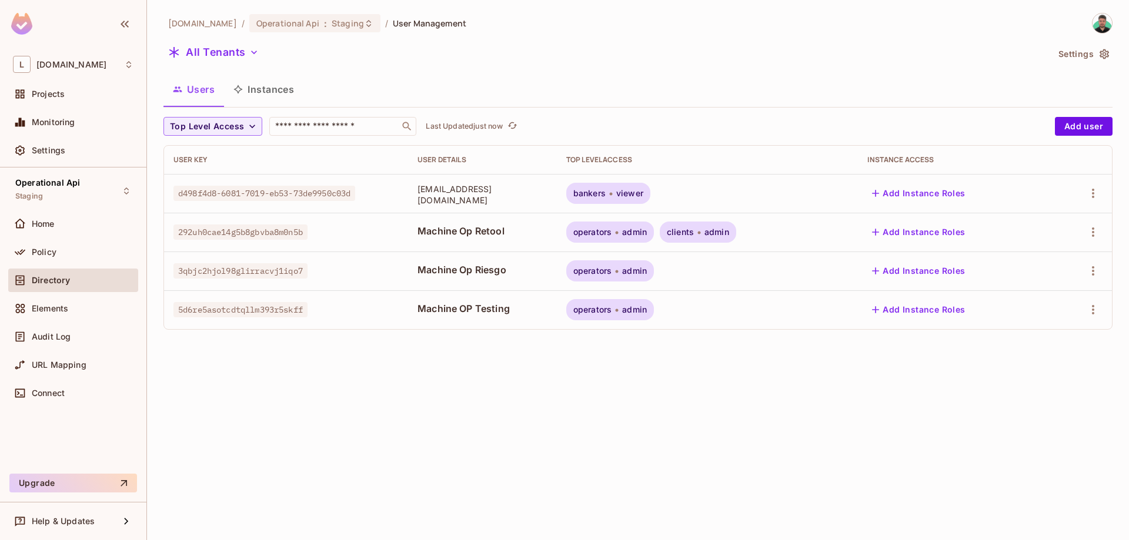
click at [267, 88] on button "Instances" at bounding box center [263, 89] width 79 height 29
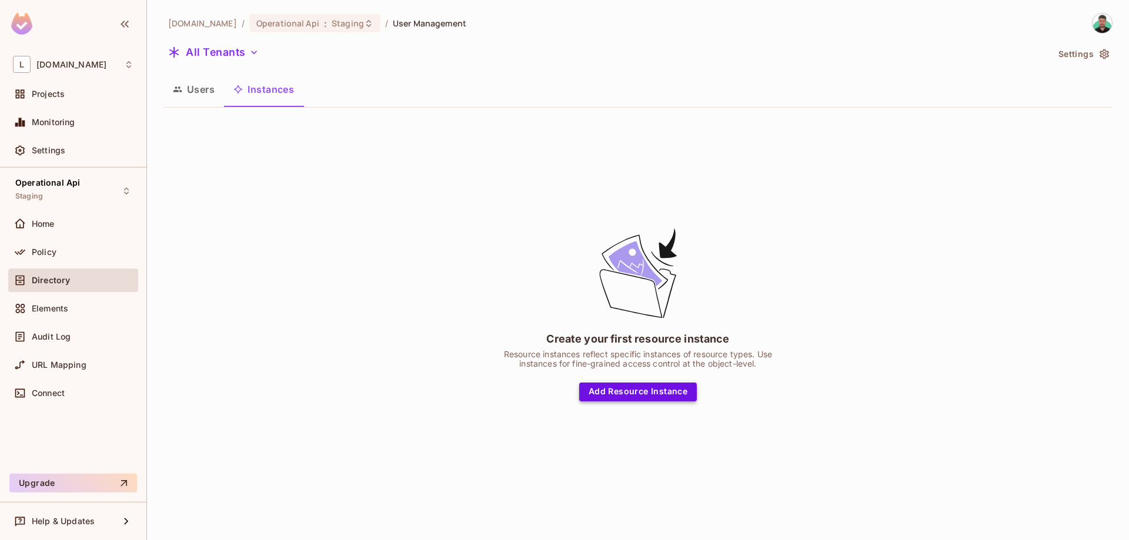
click at [650, 386] on button "Add Resource Instance" at bounding box center [638, 392] width 118 height 19
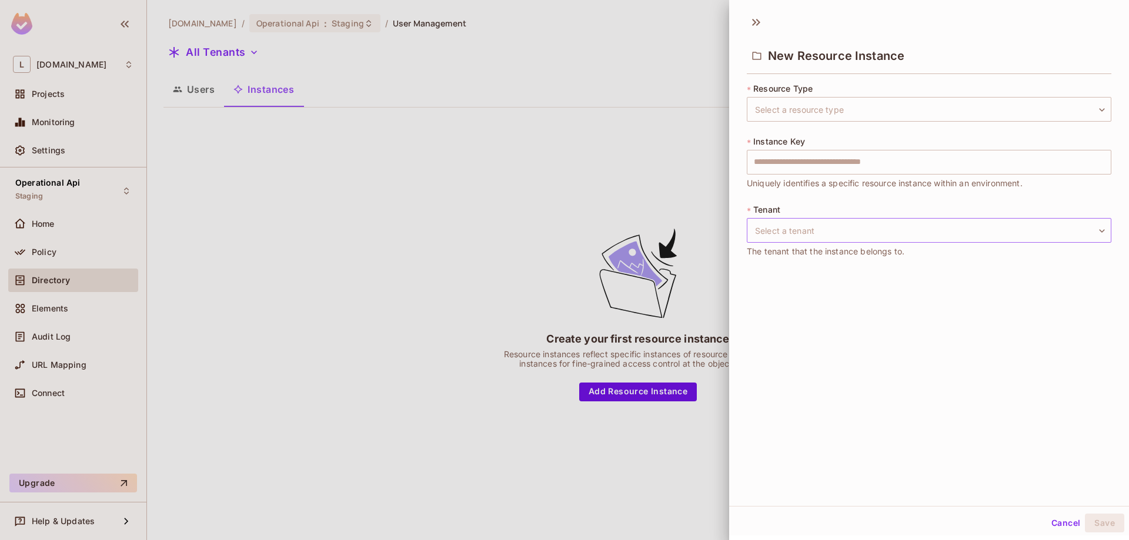
click at [820, 220] on div "* Tenant Select a tenant ​ Select a tenant The tenant that the instance belongs…" at bounding box center [929, 231] width 365 height 54
click at [806, 161] on input "text" at bounding box center [929, 162] width 365 height 25
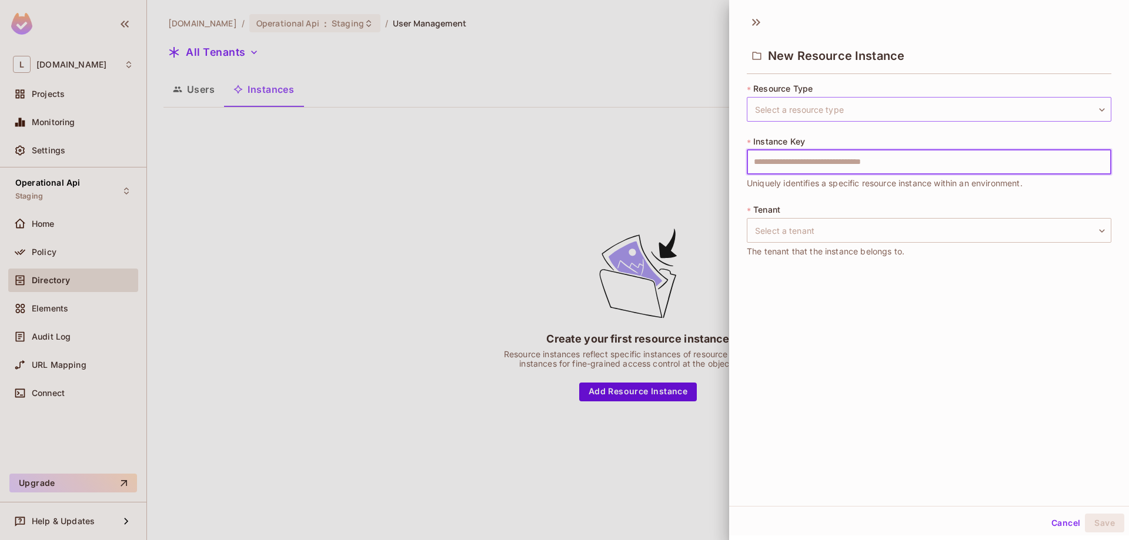
click at [810, 121] on body "L [DOMAIN_NAME] Projects Monitoring Settings Operational Api Staging Home Polic…" at bounding box center [564, 270] width 1129 height 540
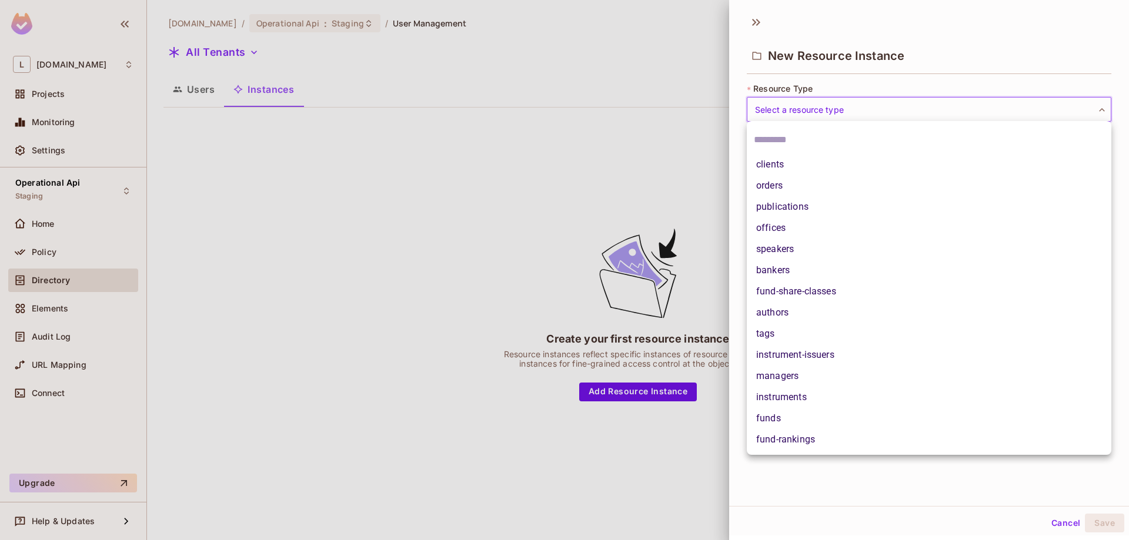
click at [796, 168] on li "clients" at bounding box center [929, 164] width 365 height 21
type input "*******"
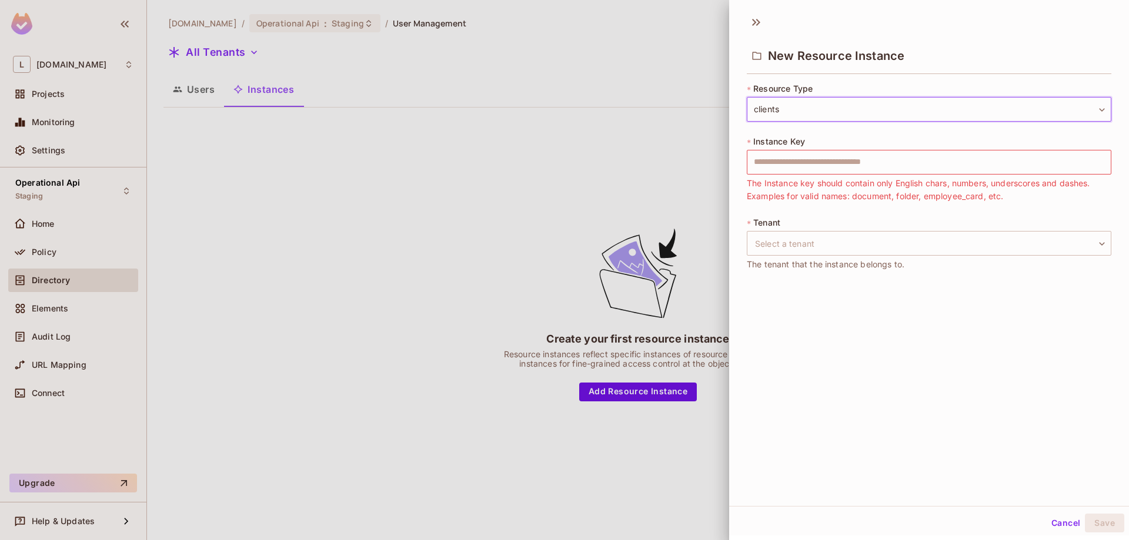
click at [768, 167] on input "text" at bounding box center [929, 162] width 365 height 25
click at [964, 244] on body "L [DOMAIN_NAME] Projects Monitoring Settings Operational Api Staging Home Polic…" at bounding box center [564, 270] width 1129 height 540
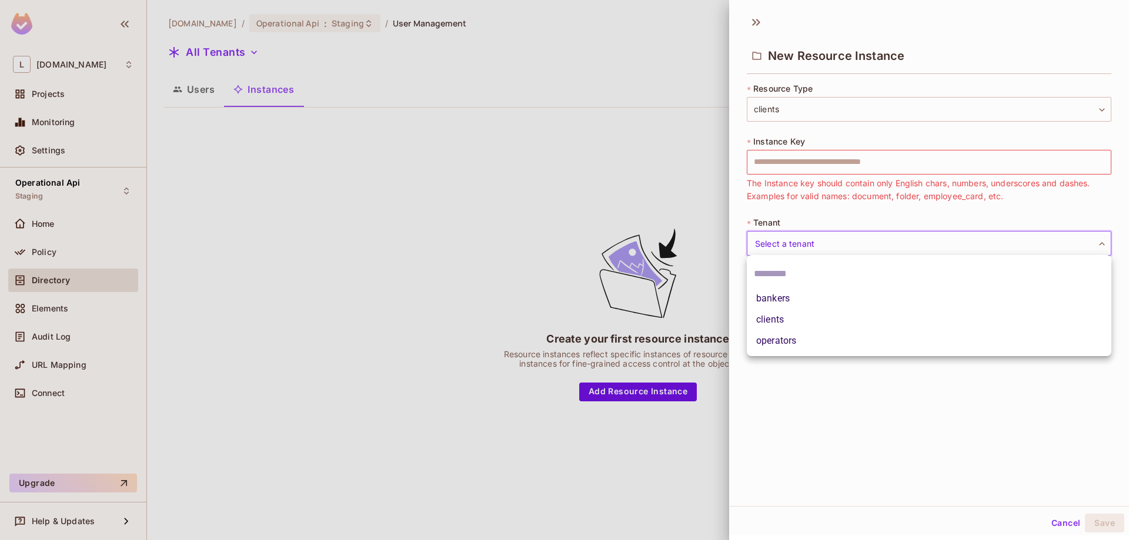
click at [1069, 529] on div at bounding box center [564, 270] width 1129 height 540
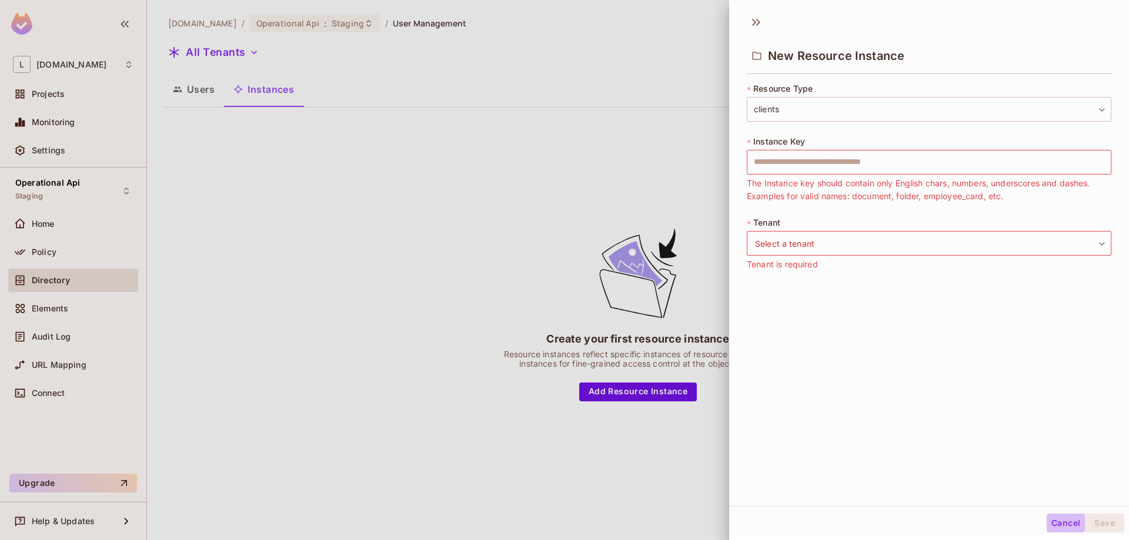
drag, startPoint x: 1067, startPoint y: 517, endPoint x: 990, endPoint y: 485, distance: 83.3
click at [1066, 517] on button "Cancel" at bounding box center [1066, 523] width 38 height 19
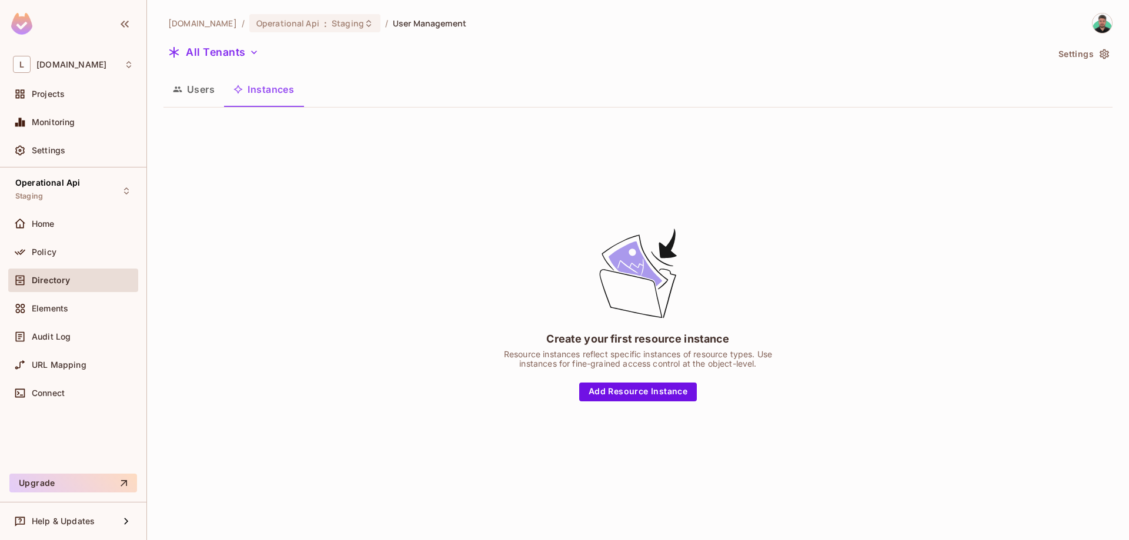
click at [205, 90] on button "Users" at bounding box center [193, 89] width 61 height 29
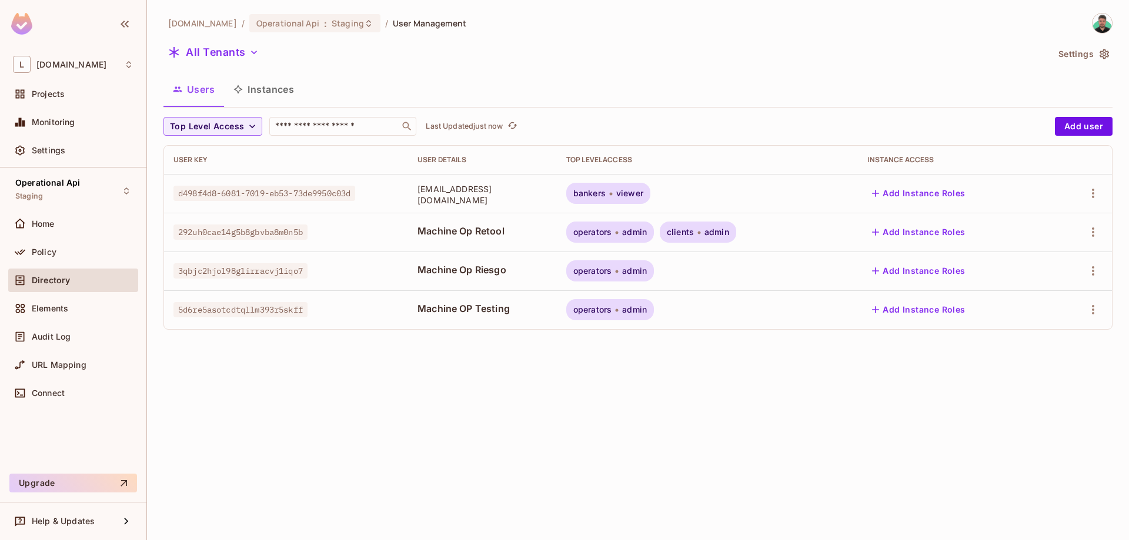
click at [281, 82] on button "Instances" at bounding box center [263, 89] width 79 height 29
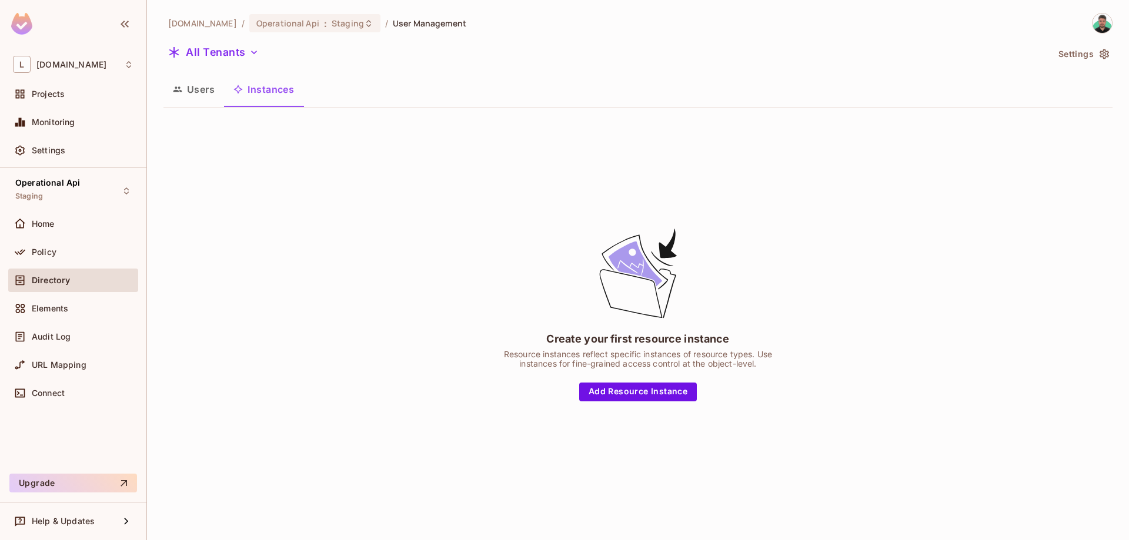
click at [208, 95] on button "Users" at bounding box center [193, 89] width 61 height 29
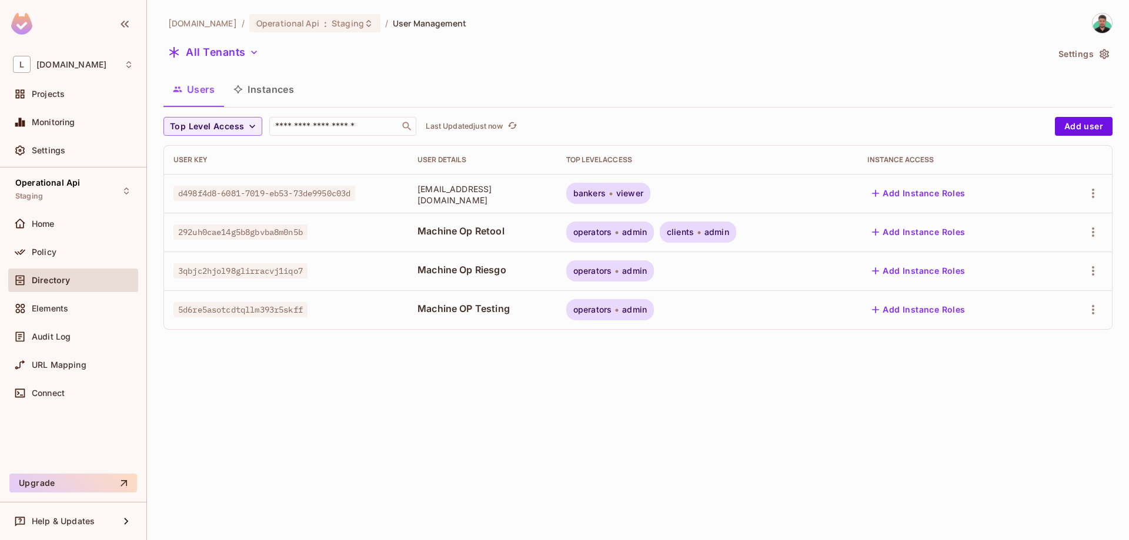
click at [258, 98] on button "Instances" at bounding box center [263, 89] width 79 height 29
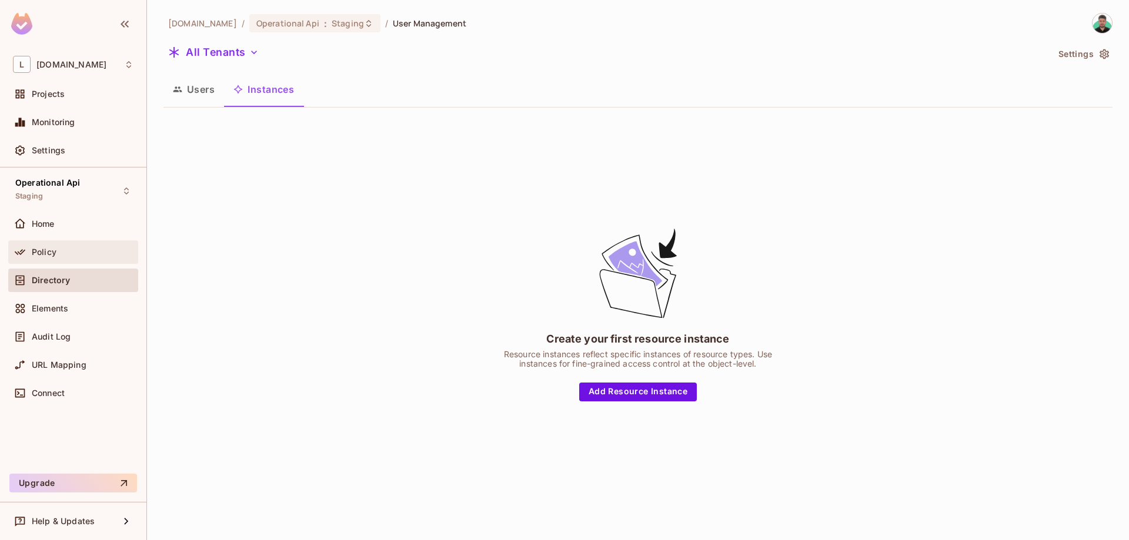
click at [99, 246] on div "Policy" at bounding box center [73, 252] width 130 height 24
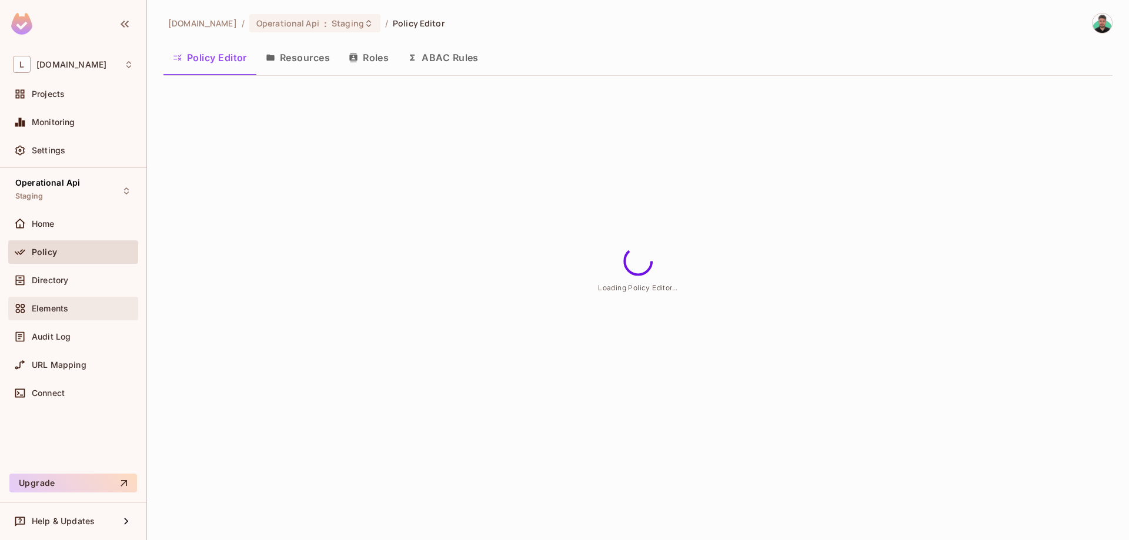
click at [77, 305] on div "Elements" at bounding box center [83, 308] width 102 height 9
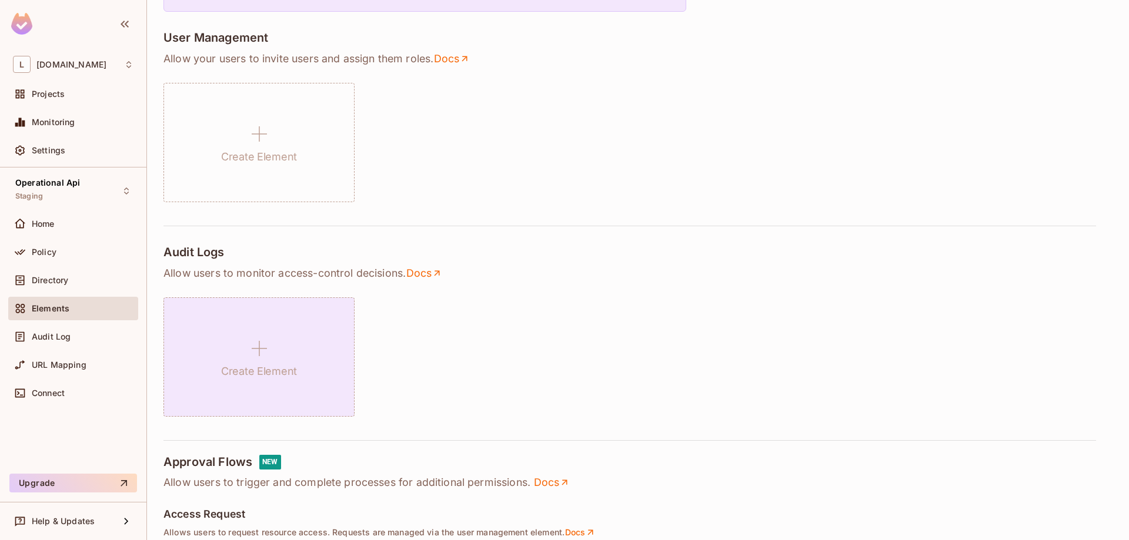
scroll to position [268, 0]
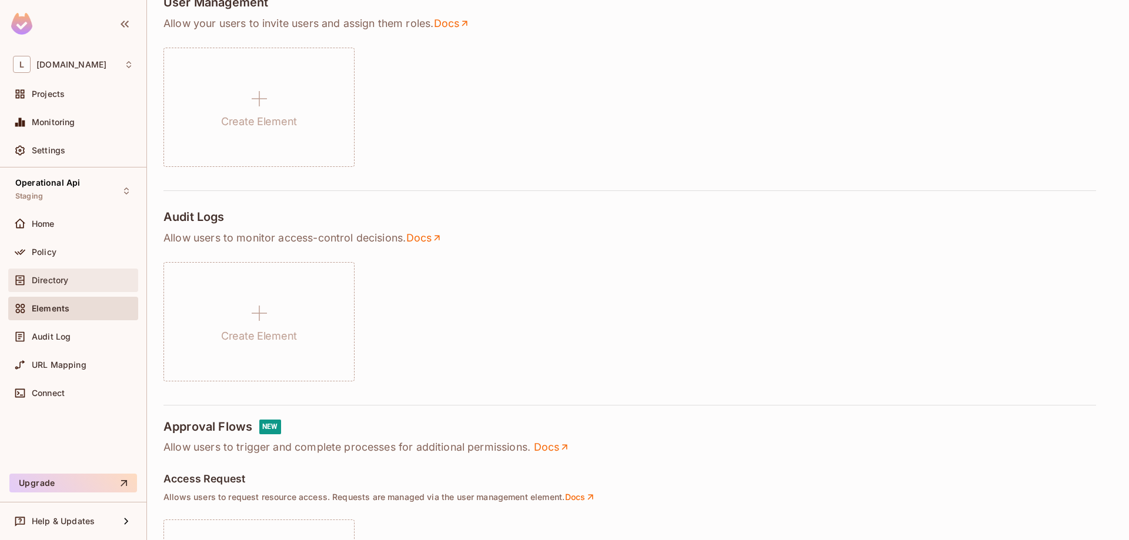
click at [73, 278] on div "Directory" at bounding box center [83, 280] width 102 height 9
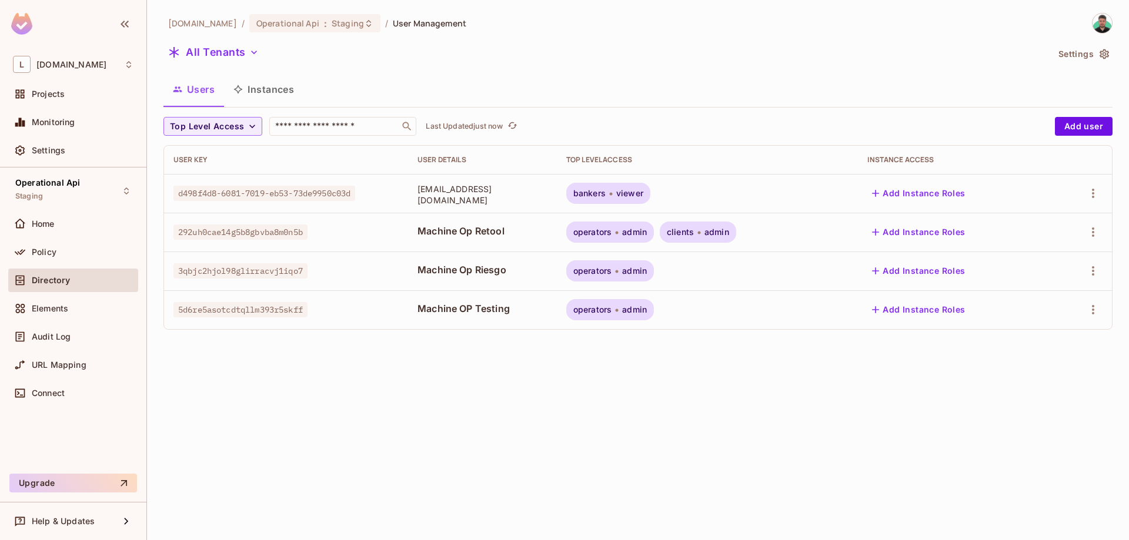
click at [271, 100] on button "Instances" at bounding box center [263, 89] width 79 height 29
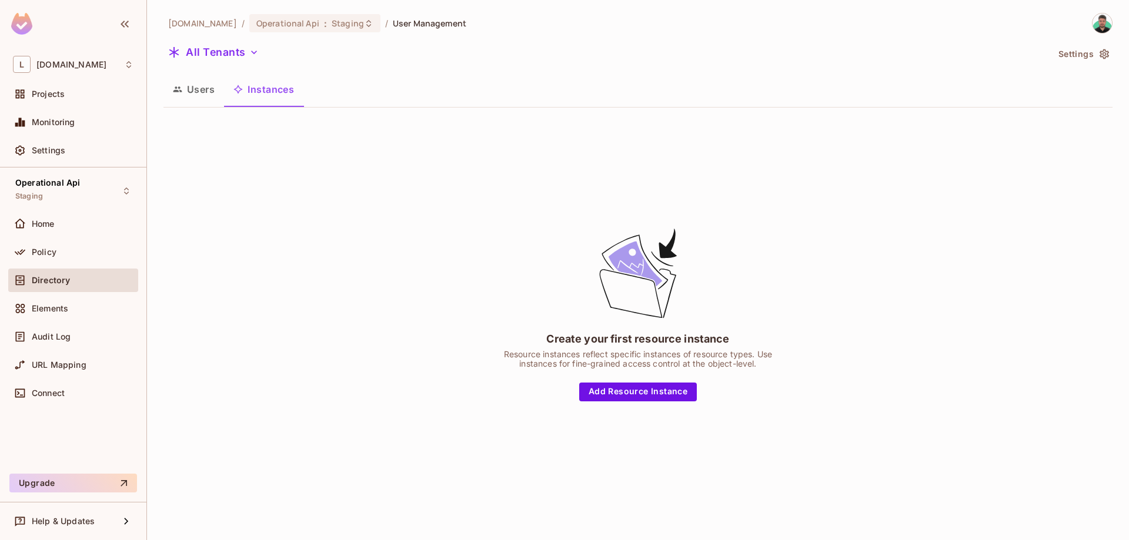
click at [193, 62] on div "All Tenants" at bounding box center [605, 54] width 884 height 22
click at [193, 89] on button "Users" at bounding box center [193, 89] width 61 height 29
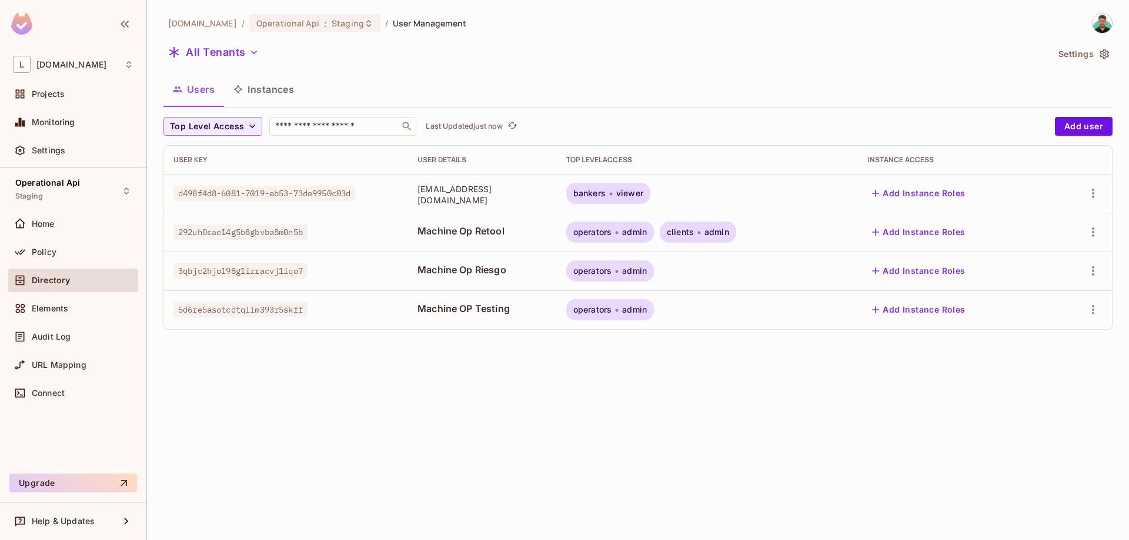
click at [267, 99] on button "Instances" at bounding box center [263, 89] width 79 height 29
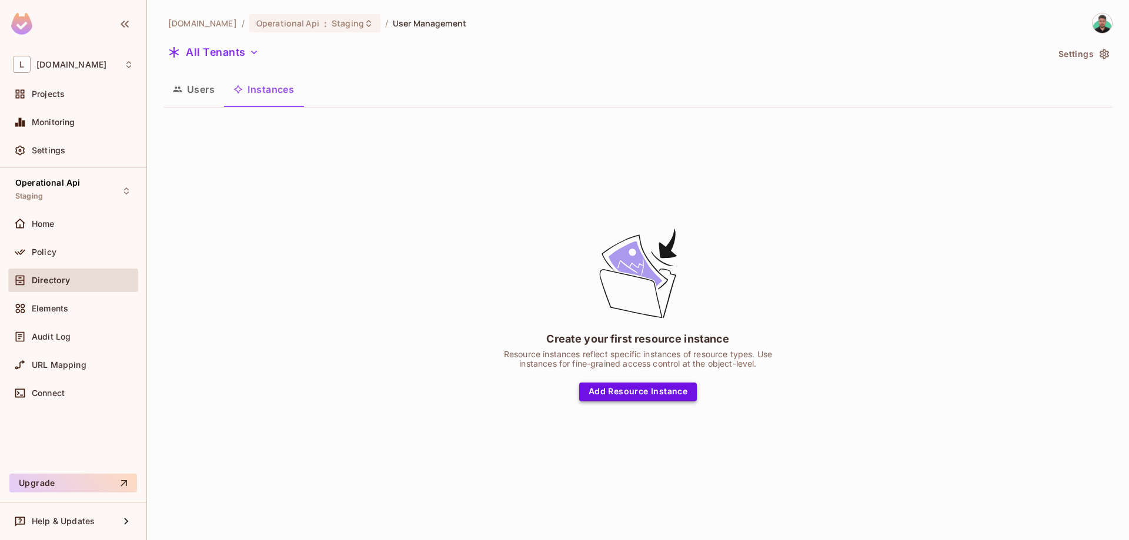
click at [673, 391] on button "Add Resource Instance" at bounding box center [638, 392] width 118 height 19
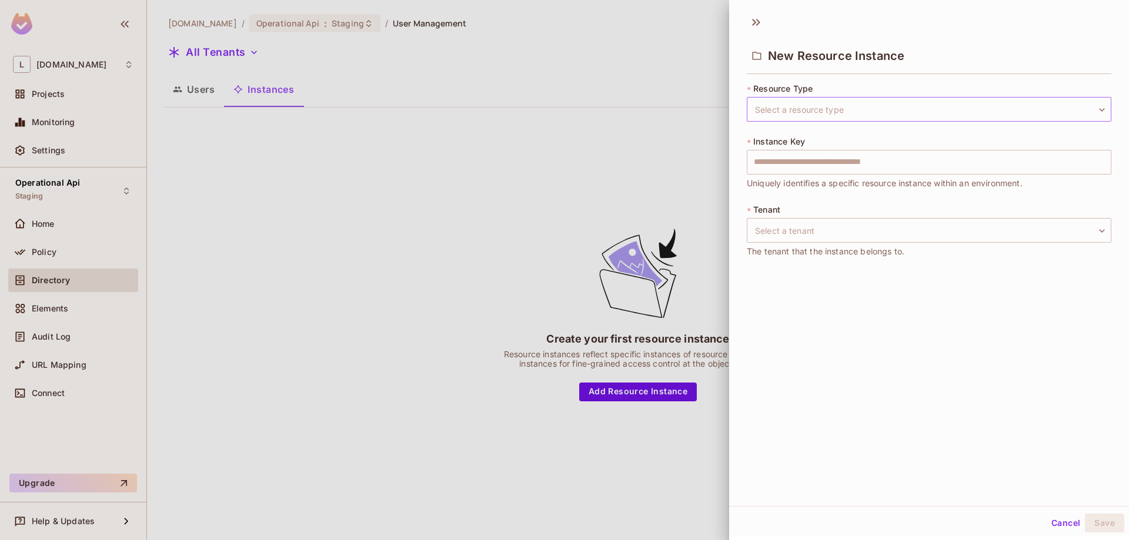
click at [817, 106] on body "L [DOMAIN_NAME] Projects Monitoring Settings Operational Api Staging Home Polic…" at bounding box center [564, 270] width 1129 height 540
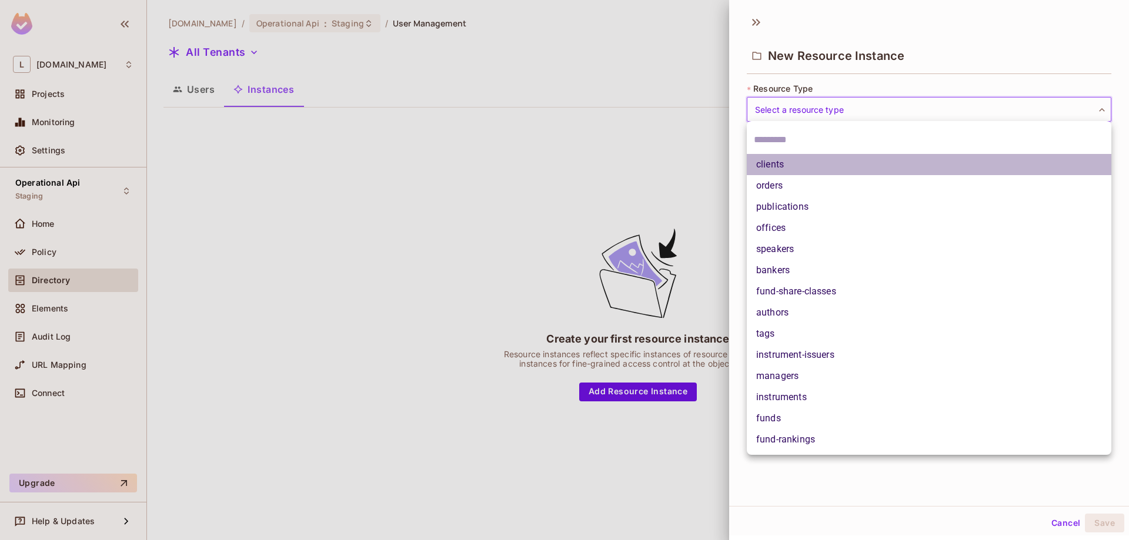
click at [769, 172] on li "clients" at bounding box center [929, 164] width 365 height 21
type input "*******"
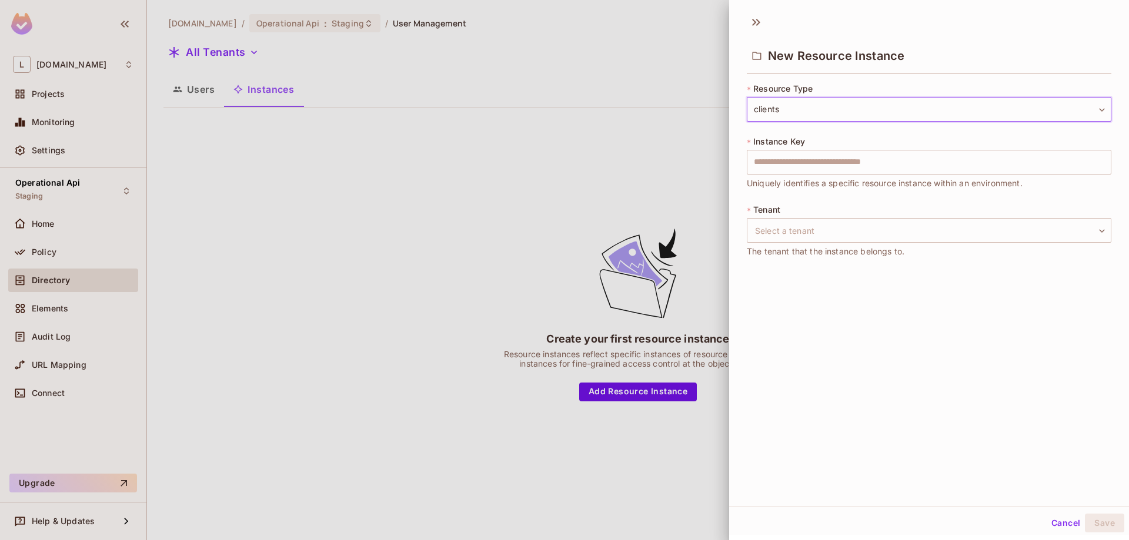
click at [787, 162] on div "clients orders publications offices speakers bankers fund-share-classes authors…" at bounding box center [564, 270] width 1129 height 540
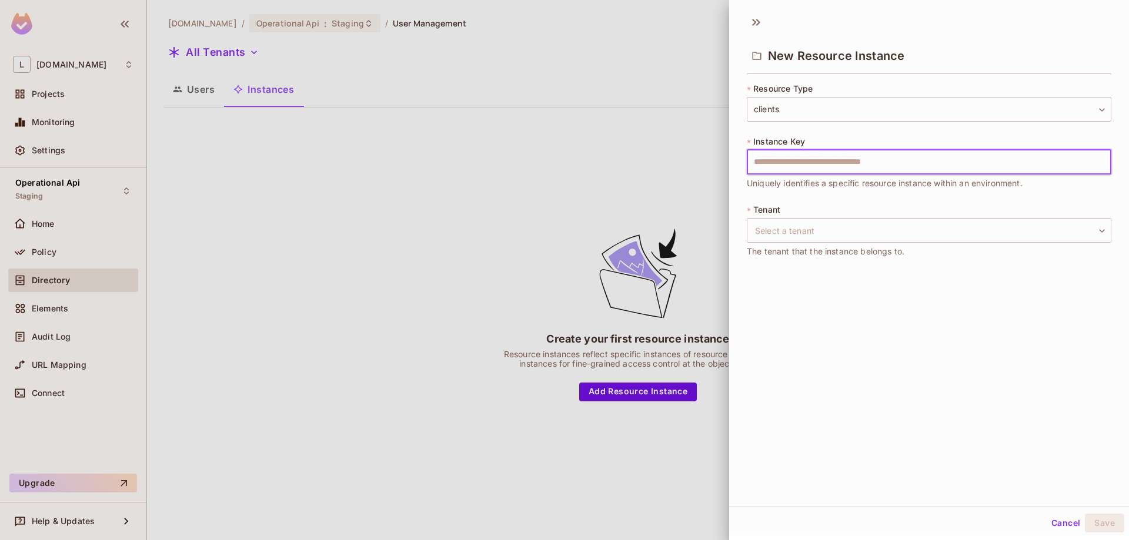
drag, startPoint x: 808, startPoint y: 162, endPoint x: 793, endPoint y: 198, distance: 39.5
click at [807, 171] on input "text" at bounding box center [929, 162] width 365 height 25
click at [789, 243] on div "* Tenant Select a tenant ​ Select a tenant The tenant that the instance belongs…" at bounding box center [929, 231] width 365 height 54
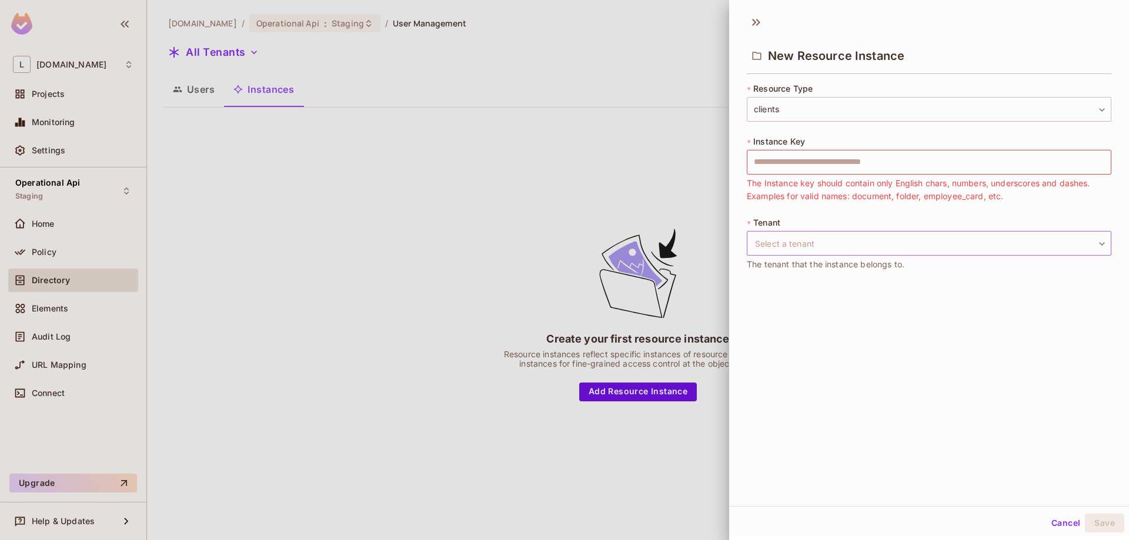
click at [789, 239] on body "L [DOMAIN_NAME] Projects Monitoring Settings Operational Api Staging Home Polic…" at bounding box center [564, 270] width 1129 height 540
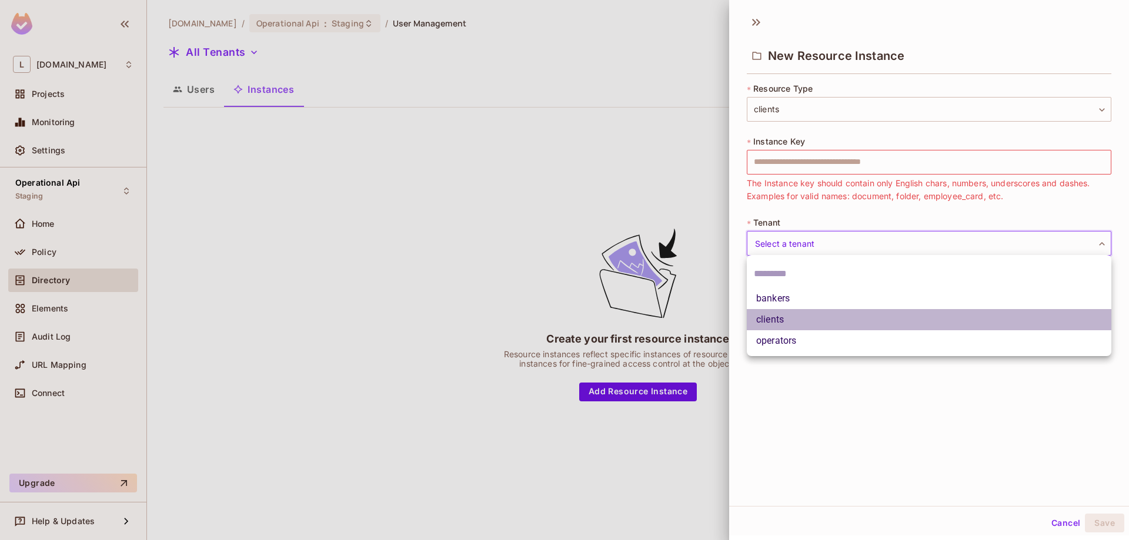
click at [788, 319] on li "clients" at bounding box center [929, 319] width 365 height 21
type input "*******"
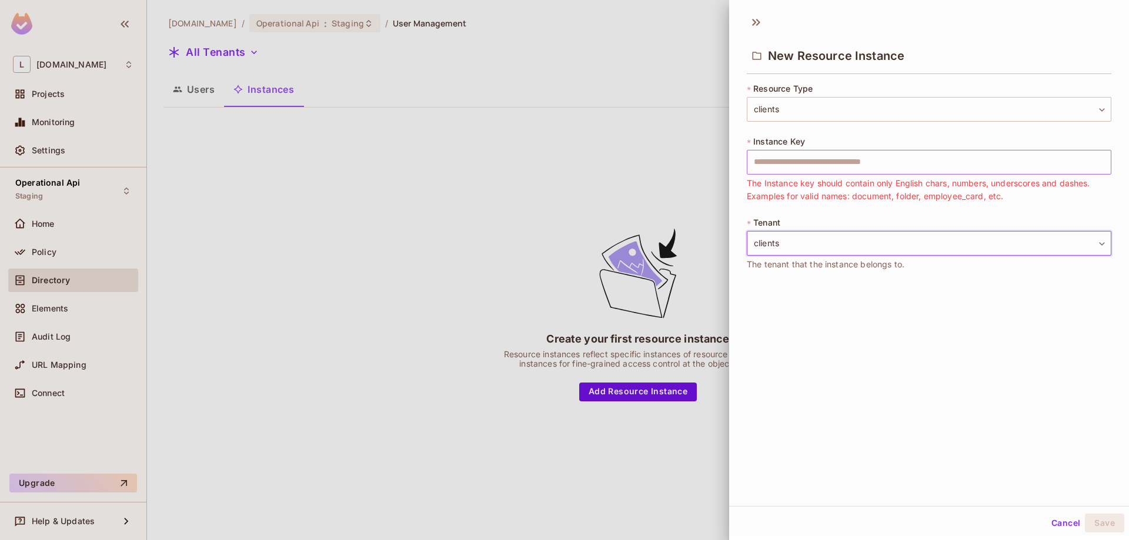
click at [801, 162] on input "text" at bounding box center [929, 162] width 365 height 25
drag, startPoint x: 794, startPoint y: 265, endPoint x: 891, endPoint y: 267, distance: 97.0
click at [891, 267] on span "The tenant that the instance belongs to." at bounding box center [826, 264] width 158 height 13
drag, startPoint x: 898, startPoint y: 265, endPoint x: 754, endPoint y: 265, distance: 143.5
click at [754, 265] on span "The tenant that the instance belongs to." at bounding box center [826, 264] width 158 height 13
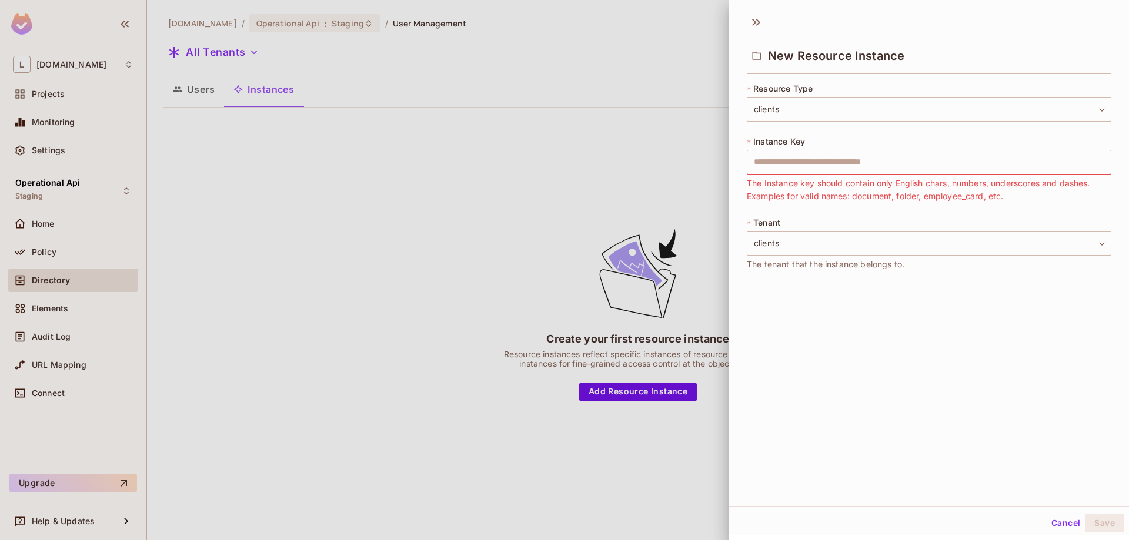
click at [777, 186] on span "The Instance key should contain only English chars, numbers, underscores and da…" at bounding box center [929, 190] width 365 height 26
click at [785, 172] on input "text" at bounding box center [929, 162] width 365 height 25
drag, startPoint x: 1056, startPoint y: 523, endPoint x: 1015, endPoint y: 509, distance: 43.0
click at [1058, 523] on button "Cancel" at bounding box center [1066, 523] width 38 height 19
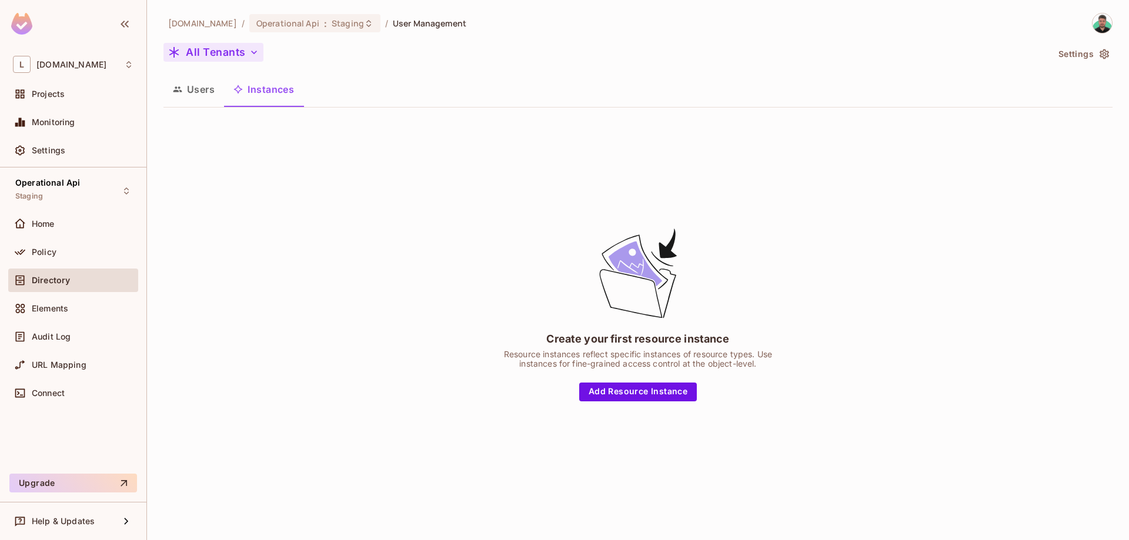
click at [230, 47] on button "All Tenants" at bounding box center [213, 52] width 100 height 19
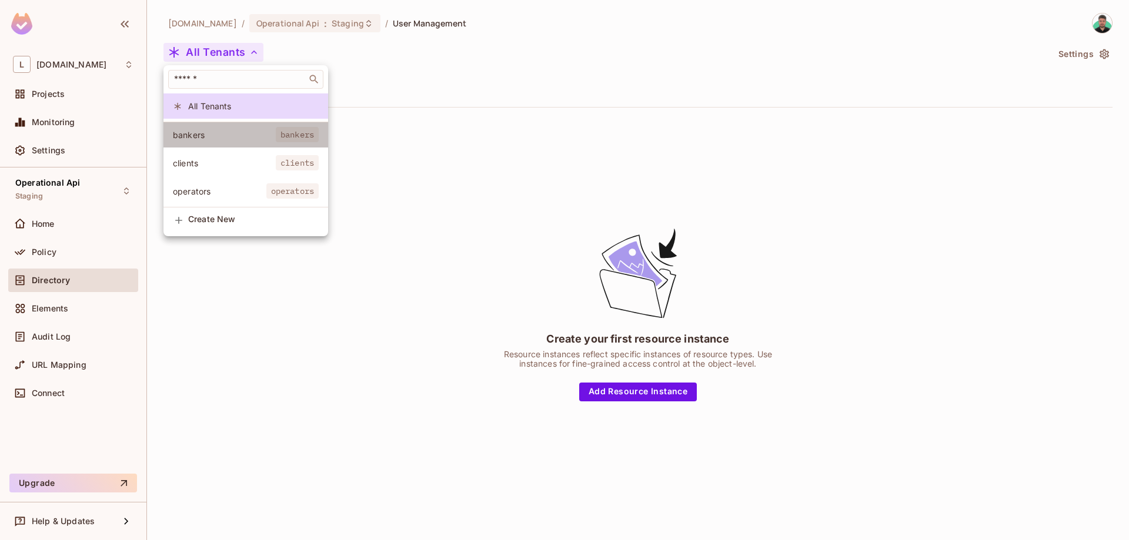
click at [222, 136] on span "bankers" at bounding box center [224, 134] width 103 height 11
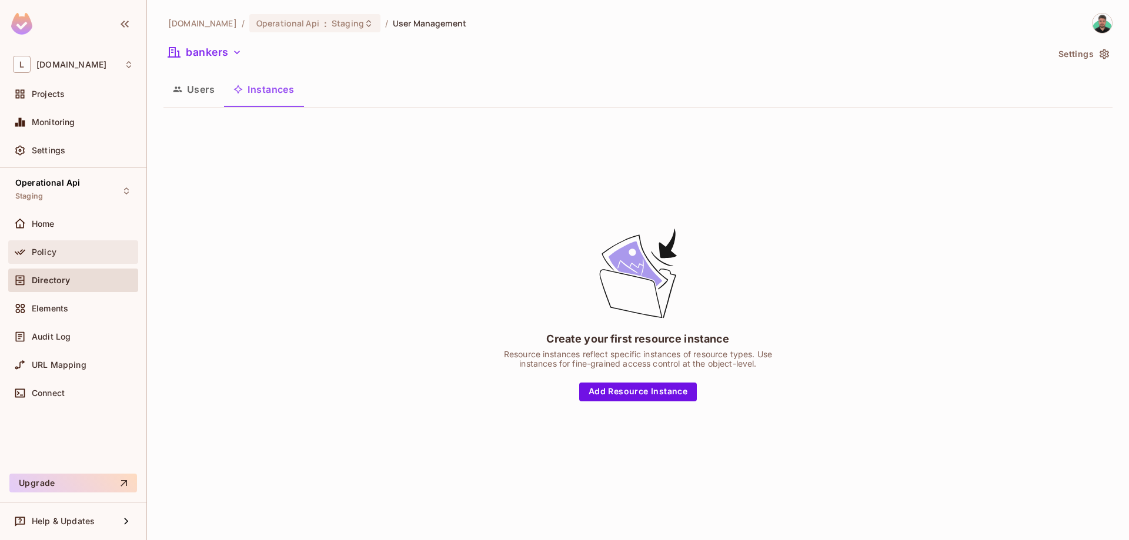
click at [73, 255] on div "Policy" at bounding box center [83, 252] width 102 height 9
